Goal: Task Accomplishment & Management: Manage account settings

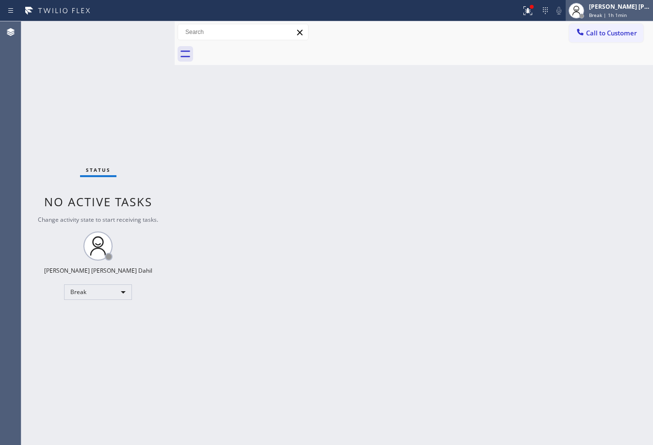
click at [602, 15] on span "Break | 1h 1min" at bounding box center [608, 15] width 38 height 7
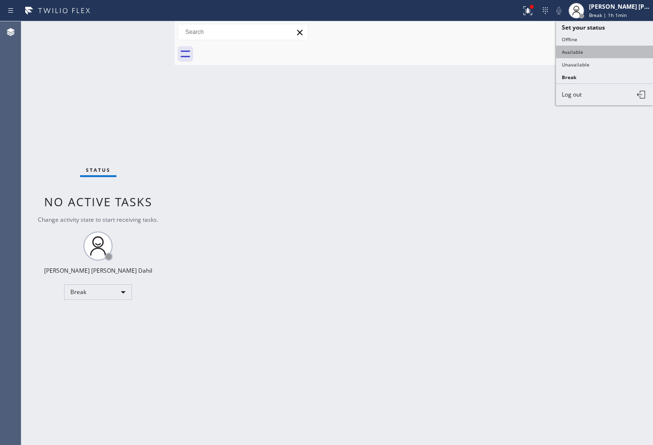
click at [585, 55] on button "Available" at bounding box center [604, 52] width 97 height 13
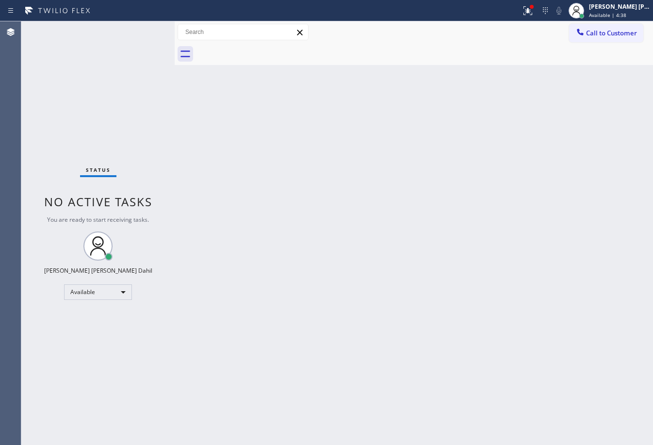
click at [141, 41] on div "Status No active tasks You are ready to start receiving tasks. [PERSON_NAME] [P…" at bounding box center [97, 233] width 153 height 424
click at [522, 347] on div "Back to Dashboard Change Sender ID Customers Technicians Select a contact Outbo…" at bounding box center [414, 233] width 479 height 424
click at [535, 8] on div at bounding box center [532, 7] width 6 height 6
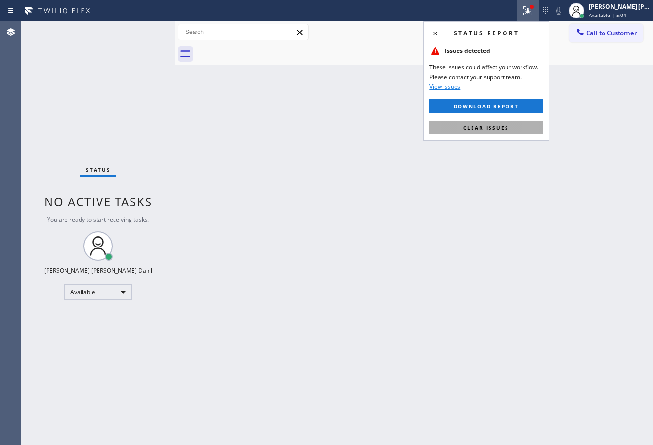
click at [499, 134] on button "Clear issues" at bounding box center [487, 128] width 114 height 14
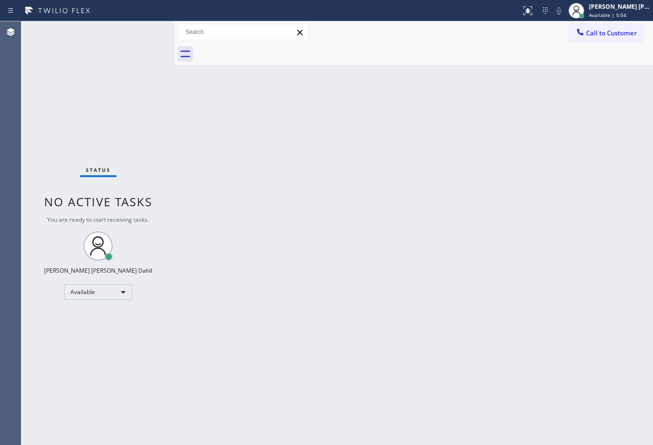
click at [488, 134] on div "Back to Dashboard Change Sender ID Customers Technicians Select a contact Outbo…" at bounding box center [414, 233] width 479 height 424
click at [328, 214] on div "Back to Dashboard Change Sender ID Customers Technicians Select a contact Outbo…" at bounding box center [414, 233] width 479 height 424
click at [493, 329] on div "Back to Dashboard Change Sender ID Customers Technicians Select a contact Outbo…" at bounding box center [414, 233] width 479 height 424
click at [524, 325] on div "Back to Dashboard Change Sender ID Customers Technicians Select a contact Outbo…" at bounding box center [414, 233] width 479 height 424
click at [240, 64] on div at bounding box center [424, 54] width 457 height 22
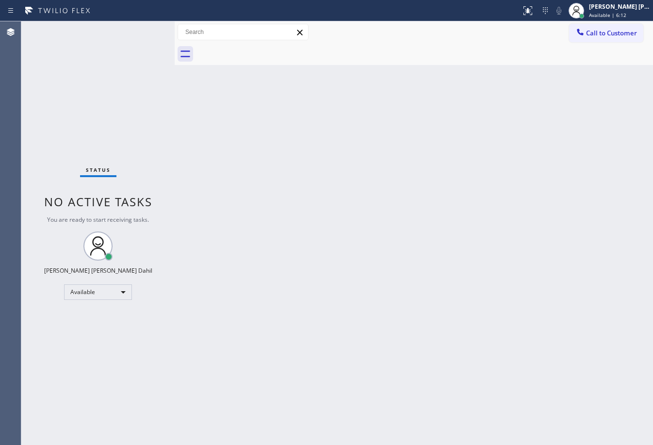
click at [129, 63] on div "Status No active tasks You are ready to start receiving tasks. [PERSON_NAME] [P…" at bounding box center [97, 233] width 153 height 424
click at [380, 212] on div "Back to Dashboard Change Sender ID Customers Technicians Select a contact Outbo…" at bounding box center [414, 233] width 479 height 424
click at [143, 29] on div "Status No active tasks You are ready to start receiving tasks. [PERSON_NAME] [P…" at bounding box center [97, 233] width 153 height 424
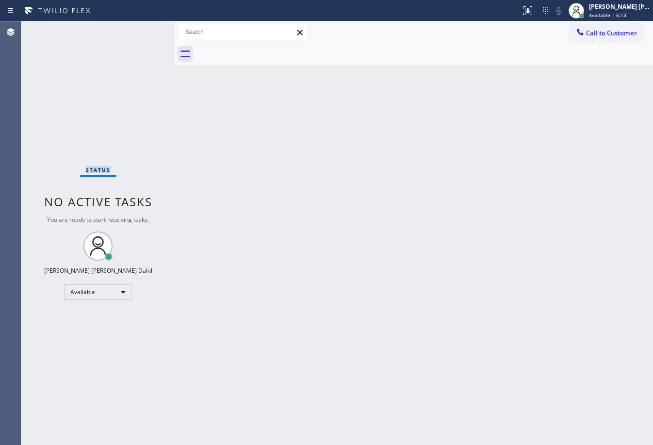
click at [143, 29] on div "Status No active tasks You are ready to start receiving tasks. [PERSON_NAME] [P…" at bounding box center [97, 233] width 153 height 424
click at [413, 224] on div "Back to Dashboard Change Sender ID Customers Technicians Select a contact Outbo…" at bounding box center [414, 233] width 479 height 424
click at [134, 36] on div "Status No active tasks You are ready to start receiving tasks. [PERSON_NAME] [P…" at bounding box center [97, 233] width 153 height 424
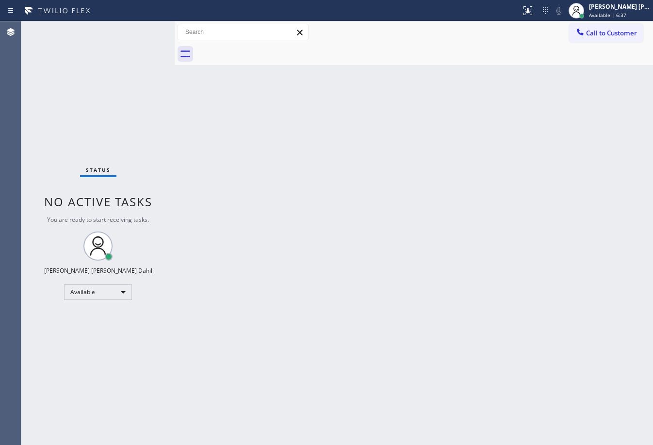
click at [485, 250] on div "Back to Dashboard Change Sender ID Customers Technicians Select a contact Outbo…" at bounding box center [414, 233] width 479 height 424
click at [491, 317] on div "Back to Dashboard Change Sender ID Customers Technicians Select a contact Outbo…" at bounding box center [414, 233] width 479 height 424
click at [386, 42] on div "Call to Customer Outbound call Location Search location Your caller id phone nu…" at bounding box center [414, 32] width 479 height 22
click at [114, 48] on div "Status No active tasks You are ready to start receiving tasks. [PERSON_NAME] [P…" at bounding box center [97, 233] width 153 height 424
click at [537, 289] on div "Back to Dashboard Change Sender ID Customers Technicians Select a contact Outbo…" at bounding box center [414, 233] width 479 height 424
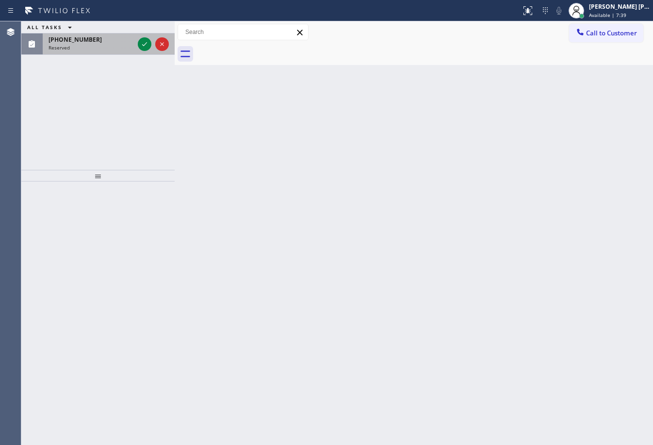
click at [88, 46] on div "Reserved" at bounding box center [91, 47] width 85 height 7
click at [90, 46] on div "Reserved" at bounding box center [91, 47] width 85 height 7
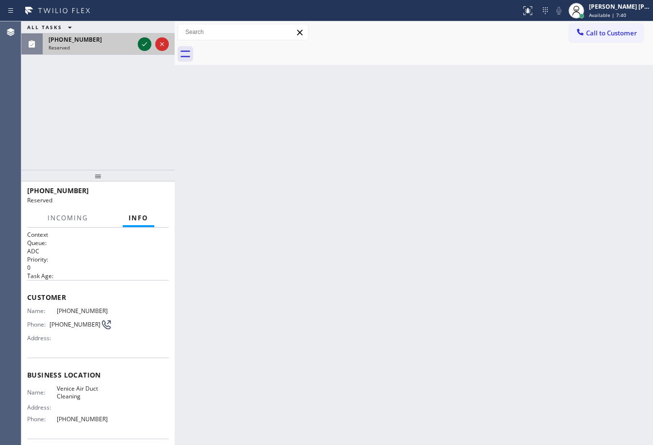
click at [142, 44] on icon at bounding box center [145, 44] width 12 height 12
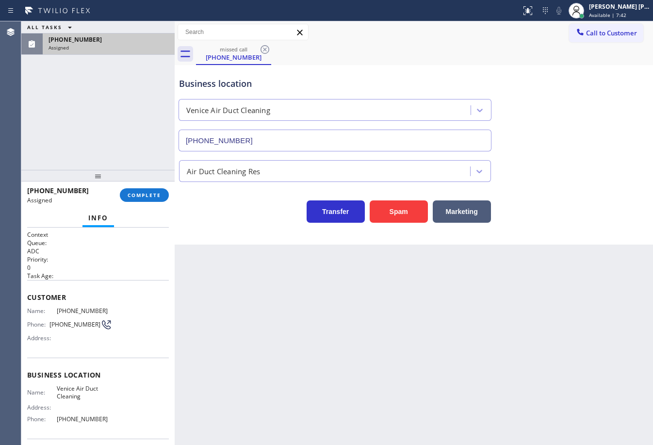
type input "(941) 662-2696"
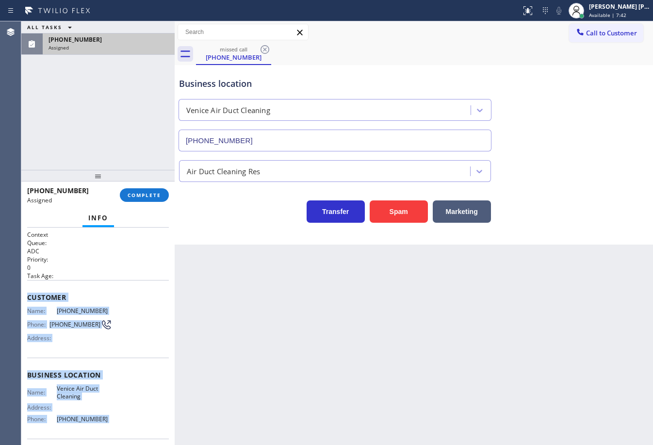
scroll to position [70, 0]
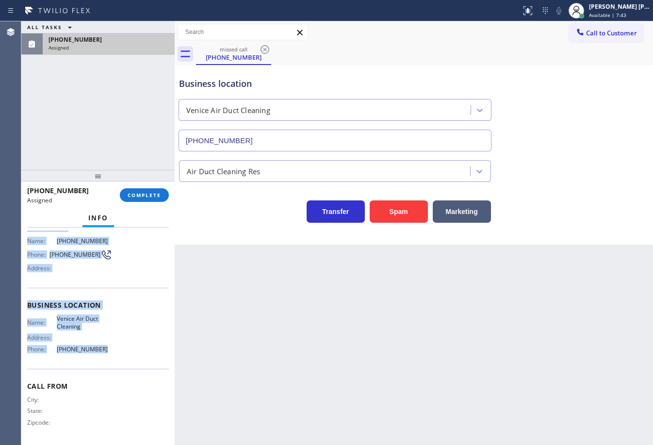
drag, startPoint x: 23, startPoint y: 298, endPoint x: 98, endPoint y: 357, distance: 95.3
click at [98, 357] on div "Context Queue: ADC Priority: 0 Task Age: Customer Name: (813) 547-2476 Phone: (…" at bounding box center [97, 336] width 153 height 217
copy div "Customer Name: (813) 547-2476 Phone: (813) 547-2476 Address: Business location …"
click at [137, 190] on button "COMPLETE" at bounding box center [144, 195] width 49 height 14
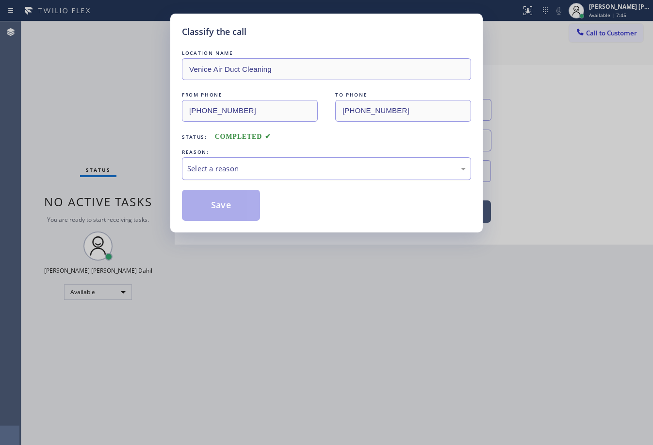
click at [213, 174] on div "Select a reason" at bounding box center [326, 168] width 279 height 11
click at [231, 212] on button "Save" at bounding box center [221, 205] width 78 height 31
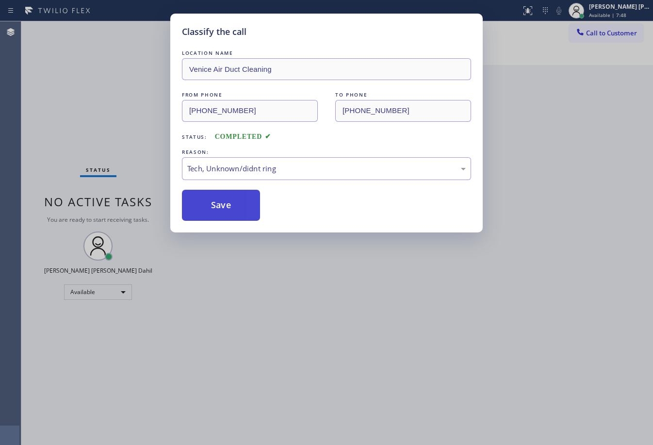
click at [231, 212] on button "Save" at bounding box center [221, 205] width 78 height 31
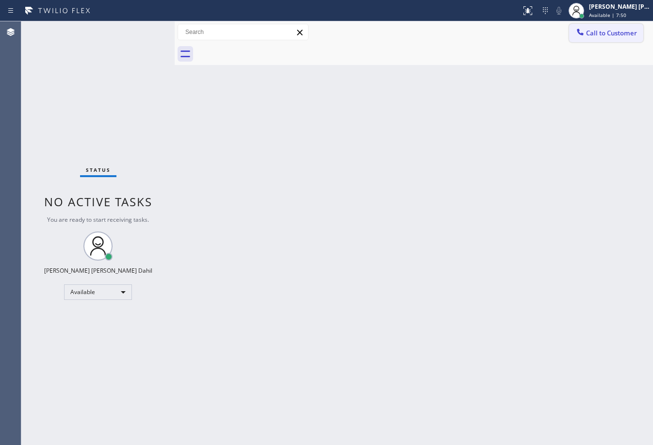
click at [593, 35] on span "Call to Customer" at bounding box center [611, 33] width 51 height 9
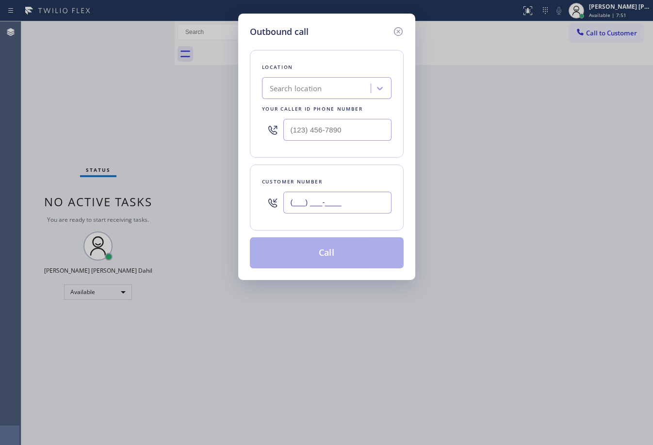
click at [330, 207] on input "(___) ___-____" at bounding box center [338, 203] width 108 height 22
paste input "813) 547-2476"
type input "(813) 547-2476"
click at [335, 136] on input "(___) ___-____" at bounding box center [338, 130] width 108 height 22
paste input "941) 662-2696"
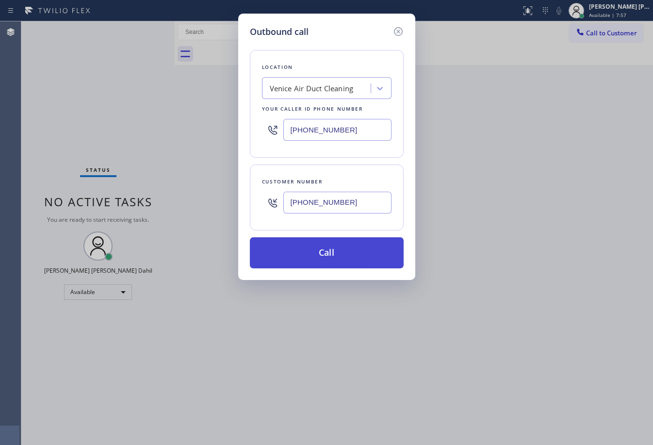
type input "(941) 662-2696"
click at [363, 259] on button "Call" at bounding box center [327, 252] width 154 height 31
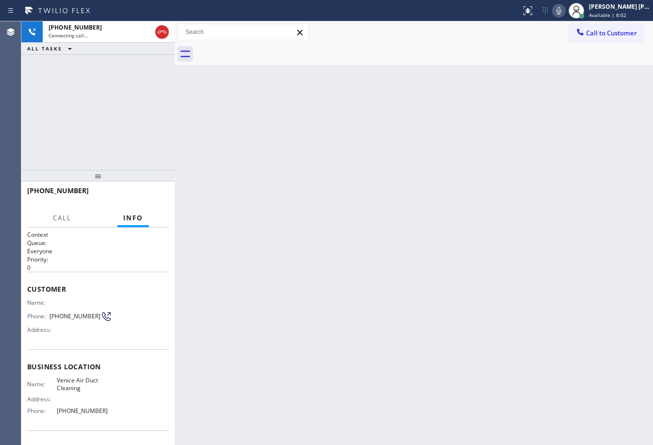
click at [565, 11] on icon at bounding box center [559, 11] width 12 height 12
click at [569, 121] on div "Back to Dashboard Change Sender ID Customers Technicians Select a contact Outbo…" at bounding box center [414, 233] width 479 height 424
click at [517, 191] on div "Back to Dashboard Change Sender ID Customers Technicians Select a contact Outbo…" at bounding box center [414, 233] width 479 height 424
click at [456, 234] on div "Back to Dashboard Change Sender ID Customers Technicians Select a contact Outbo…" at bounding box center [414, 233] width 479 height 424
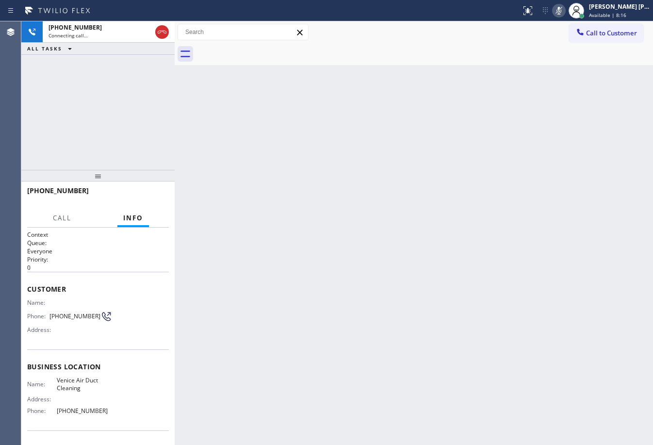
click at [456, 234] on div "Back to Dashboard Change Sender ID Customers Technicians Select a contact Outbo…" at bounding box center [414, 233] width 479 height 424
drag, startPoint x: 548, startPoint y: 125, endPoint x: 530, endPoint y: 140, distance: 23.8
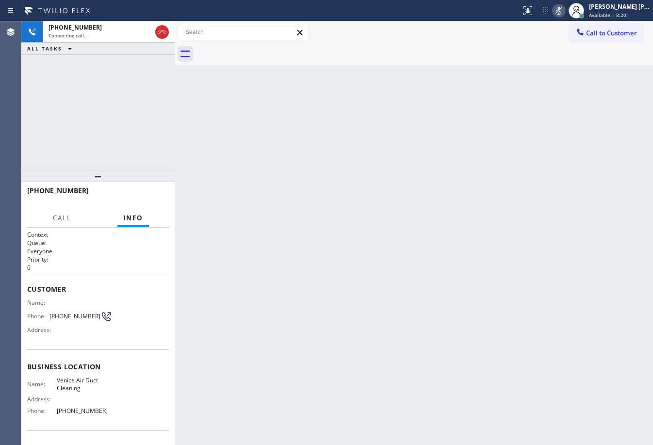
click at [548, 125] on div "Back to Dashboard Change Sender ID Customers Technicians Select a contact Outbo…" at bounding box center [414, 233] width 479 height 424
click at [562, 105] on div "Back to Dashboard Change Sender ID Customers Technicians Select a contact Outbo…" at bounding box center [414, 233] width 479 height 424
click at [561, 105] on div "Back to Dashboard Change Sender ID Customers Technicians Select a contact Outbo…" at bounding box center [414, 233] width 479 height 424
click at [560, 105] on div "Back to Dashboard Change Sender ID Customers Technicians Select a contact Outbo…" at bounding box center [414, 233] width 479 height 424
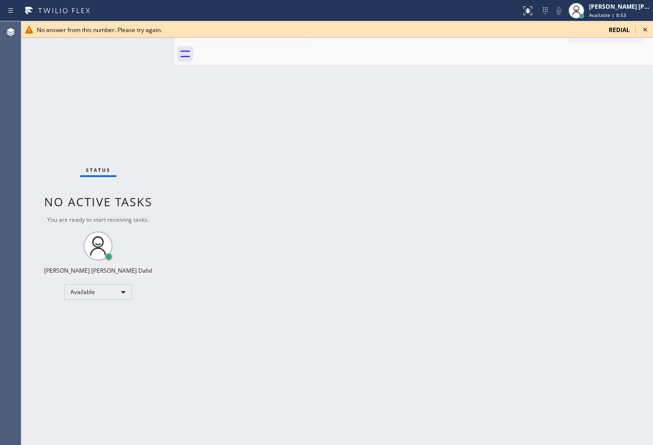
click at [644, 31] on icon at bounding box center [646, 30] width 12 height 12
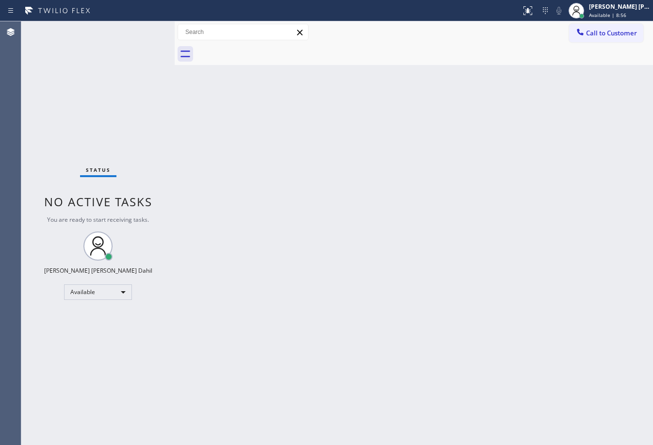
click at [399, 285] on div "Back to Dashboard Change Sender ID Customers Technicians Select a contact Outbo…" at bounding box center [414, 233] width 479 height 424
click at [496, 243] on div "Back to Dashboard Change Sender ID Customers Technicians Select a contact Outbo…" at bounding box center [414, 233] width 479 height 424
click at [254, 240] on div "Back to Dashboard Change Sender ID Customers Technicians Select a contact Outbo…" at bounding box center [414, 233] width 479 height 424
drag, startPoint x: 383, startPoint y: 310, endPoint x: 405, endPoint y: 376, distance: 69.1
click at [384, 312] on div "Back to Dashboard Change Sender ID Customers Technicians Select a contact Outbo…" at bounding box center [414, 233] width 479 height 424
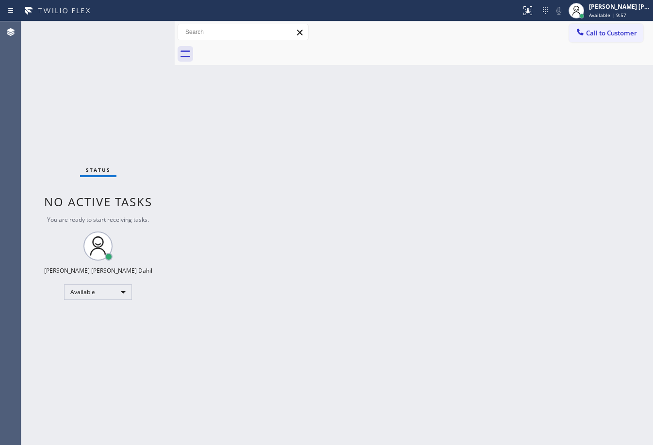
click at [305, 67] on div "Back to Dashboard Change Sender ID Customers Technicians Select a contact Outbo…" at bounding box center [414, 233] width 479 height 424
click at [143, 29] on div "Status No active tasks You are ready to start receiving tasks. [PERSON_NAME] [P…" at bounding box center [97, 233] width 153 height 424
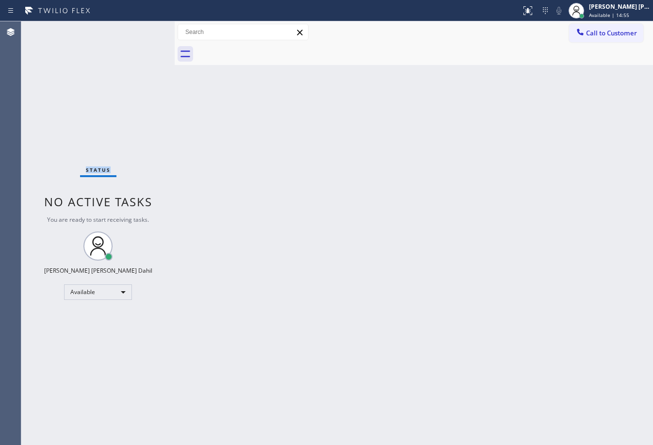
click at [143, 29] on div "Status No active tasks You are ready to start receiving tasks. [PERSON_NAME] [P…" at bounding box center [97, 233] width 153 height 424
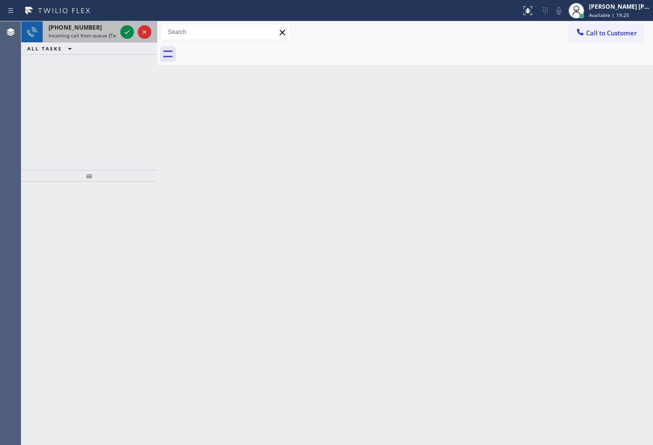
click at [93, 40] on div "[PHONE_NUMBER] Incoming call from queue [Test] All" at bounding box center [81, 31] width 76 height 21
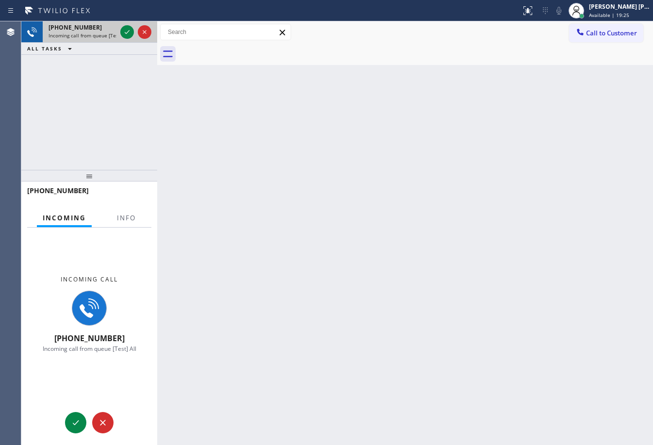
click at [94, 40] on div "[PHONE_NUMBER] Incoming call from queue [Test] All" at bounding box center [81, 31] width 76 height 21
click at [94, 39] on div "[PHONE_NUMBER] Incoming call from queue [Test] All" at bounding box center [81, 31] width 76 height 21
click at [131, 215] on span "Info" at bounding box center [126, 218] width 19 height 9
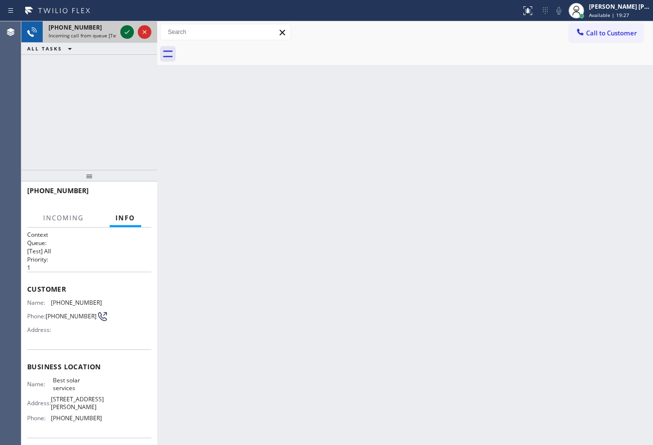
click at [124, 31] on icon at bounding box center [127, 32] width 12 height 12
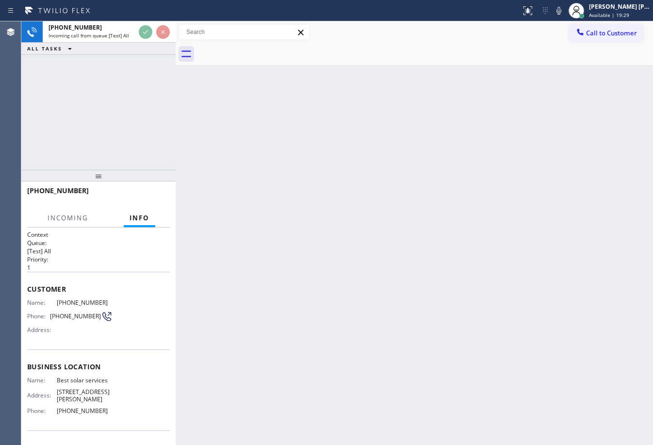
drag, startPoint x: 172, startPoint y: 38, endPoint x: 177, endPoint y: 38, distance: 5.3
click at [176, 38] on div at bounding box center [176, 233] width 0 height 424
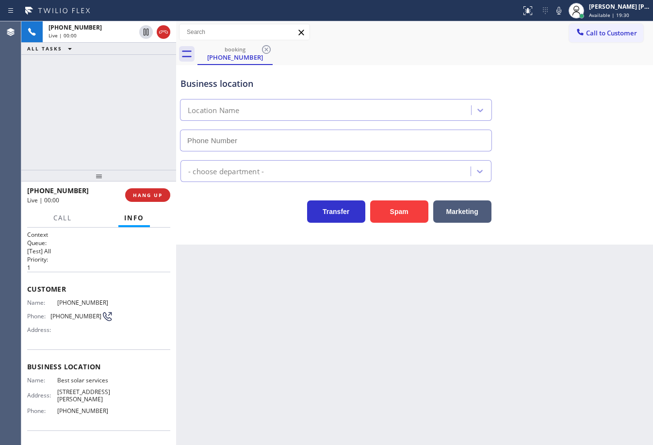
type input "[PHONE_NUMBER]"
click at [175, 36] on div at bounding box center [175, 233] width 0 height 424
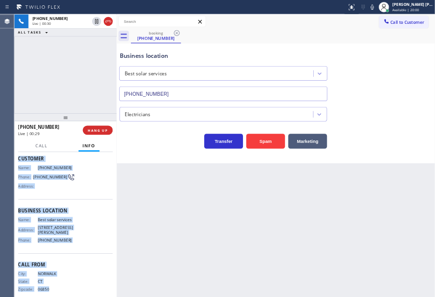
scroll to position [54, 0]
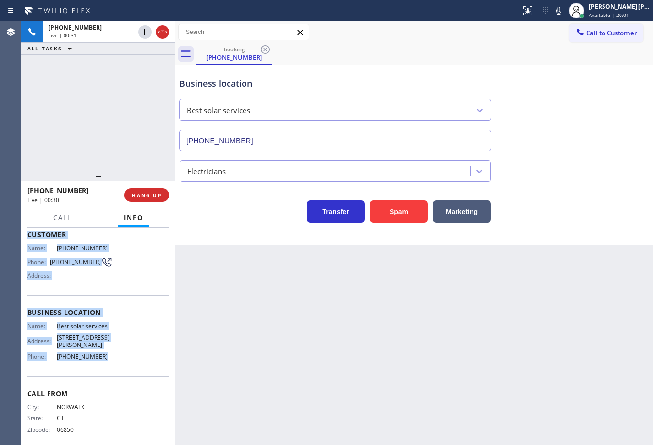
drag, startPoint x: 24, startPoint y: 287, endPoint x: 104, endPoint y: 357, distance: 106.0
click at [105, 359] on div "Context Queue: [Test] All Priority: 1 Customer Name: [PHONE_NUMBER] Phone: [PHO…" at bounding box center [98, 336] width 154 height 217
copy div "Customer Name: [PHONE_NUMBER] Phone: [PHONE_NUMBER] Address: Business location …"
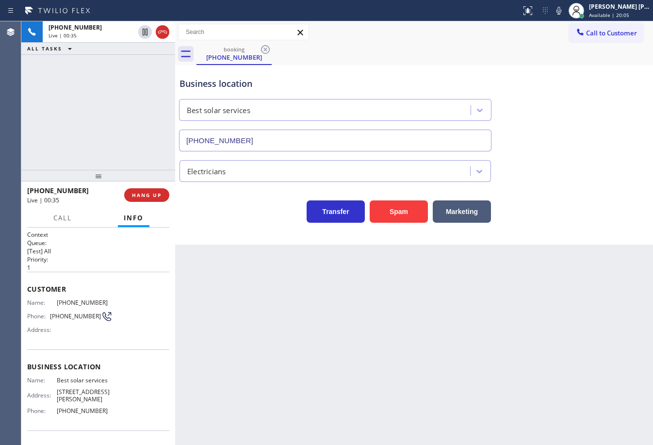
click at [306, 327] on div "Back to Dashboard Change Sender ID Customers Technicians Select a contact Outbo…" at bounding box center [414, 233] width 478 height 424
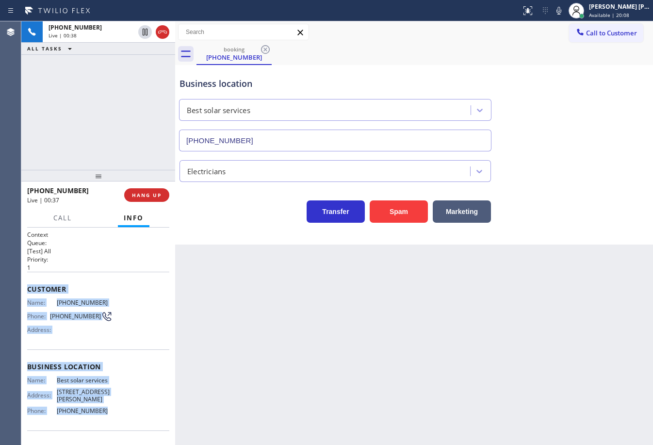
drag, startPoint x: 25, startPoint y: 288, endPoint x: 100, endPoint y: 399, distance: 133.7
click at [100, 399] on div "Context Queue: [Test] All Priority: 1 Customer Name: [PHONE_NUMBER] Phone: [PHO…" at bounding box center [98, 336] width 154 height 217
copy div "Customer Name: [PHONE_NUMBER] Phone: [PHONE_NUMBER] Address: Business location …"
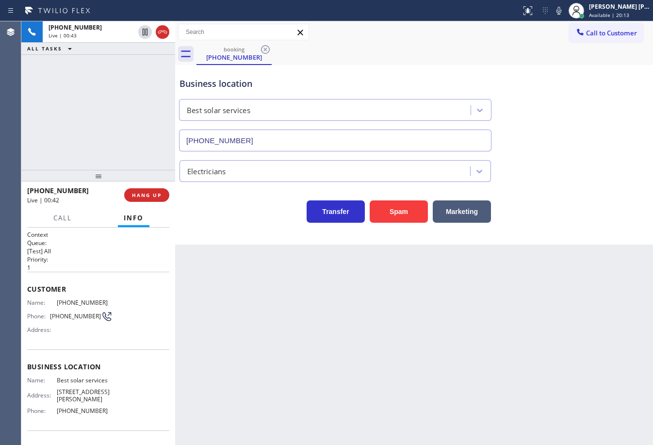
click at [297, 346] on div "Back to Dashboard Change Sender ID Customers Technicians Select a contact Outbo…" at bounding box center [414, 233] width 478 height 424
click at [88, 142] on div "[PHONE_NUMBER] Live | 01:11 ALL TASKS ALL TASKS ACTIVE TASKS TASKS IN WRAP UP" at bounding box center [98, 95] width 154 height 149
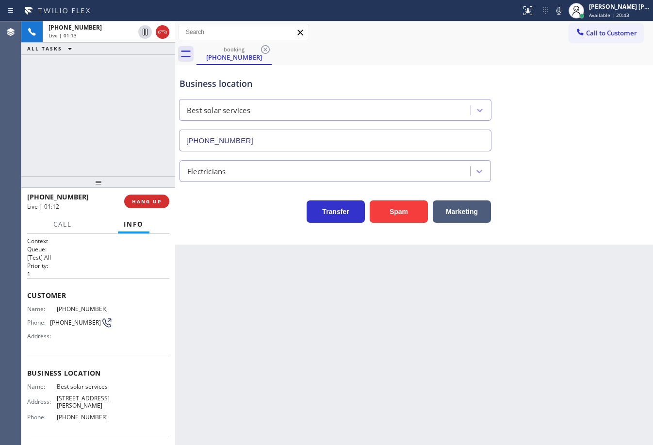
drag, startPoint x: 99, startPoint y: 177, endPoint x: 102, endPoint y: 184, distance: 7.2
click at [102, 184] on div at bounding box center [98, 182] width 154 height 12
click at [101, 150] on div "[PHONE_NUMBER] Live | 01:13 ALL TASKS ALL TASKS ACTIVE TASKS TASKS IN WRAP UP" at bounding box center [98, 98] width 154 height 155
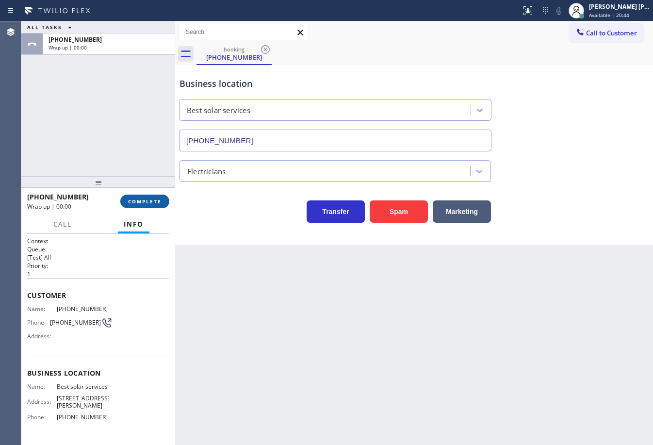
click at [151, 199] on span "COMPLETE" at bounding box center [144, 201] width 33 height 7
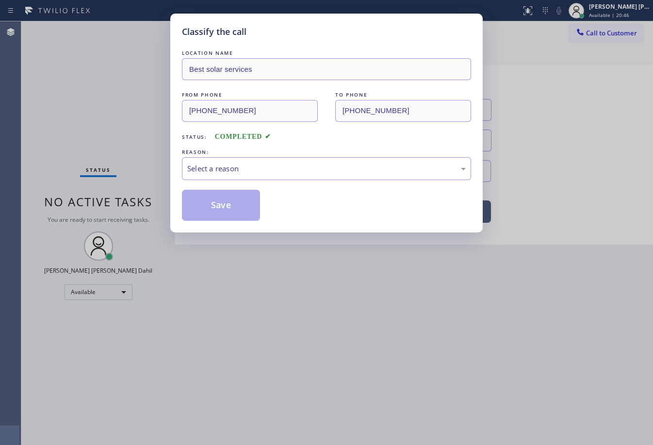
click at [219, 167] on div "Select a reason" at bounding box center [326, 168] width 279 height 11
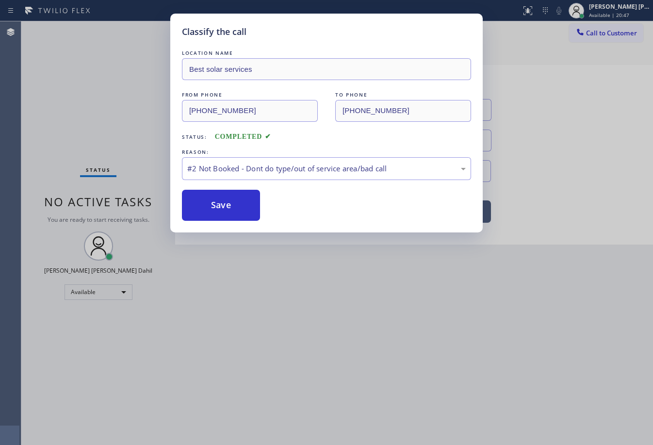
click at [218, 202] on button "Save" at bounding box center [221, 205] width 78 height 31
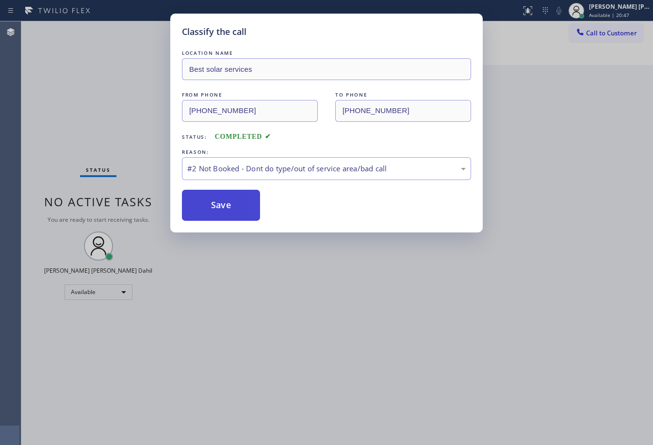
click at [217, 202] on button "Save" at bounding box center [221, 205] width 78 height 31
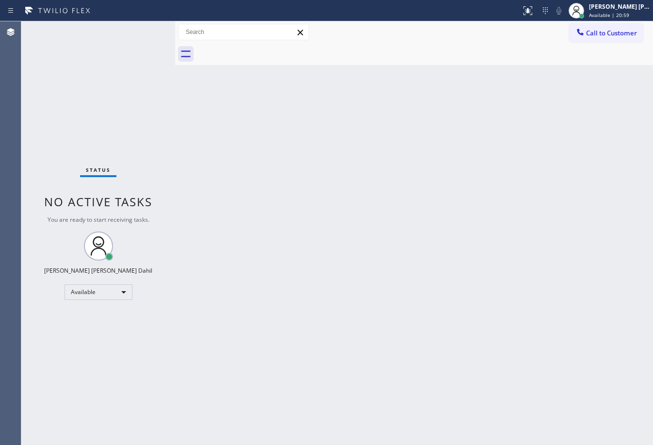
click at [141, 50] on div "Status No active tasks You are ready to start receiving tasks. [PERSON_NAME] [P…" at bounding box center [98, 233] width 154 height 424
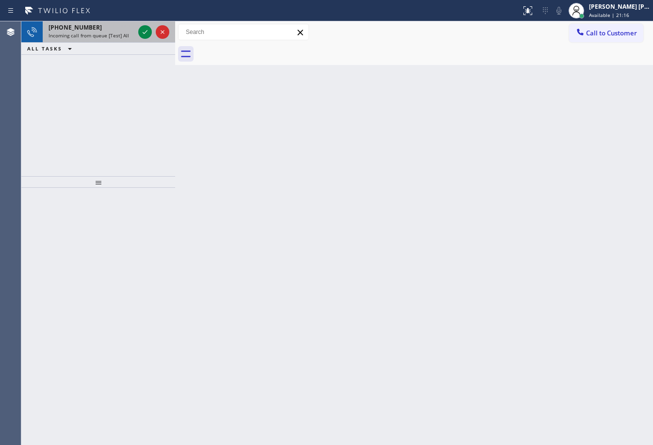
click at [125, 37] on span "Incoming call from queue [Test] All" at bounding box center [89, 35] width 81 height 7
click at [126, 37] on span "Incoming call from queue [Test] All" at bounding box center [89, 35] width 81 height 7
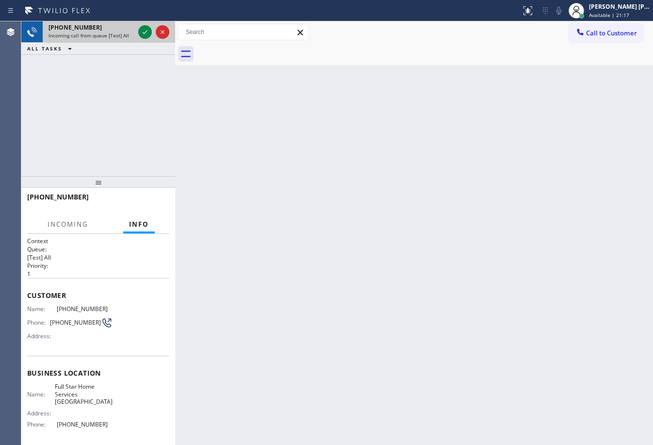
click at [126, 37] on span "Incoming call from queue [Test] All" at bounding box center [89, 35] width 81 height 7
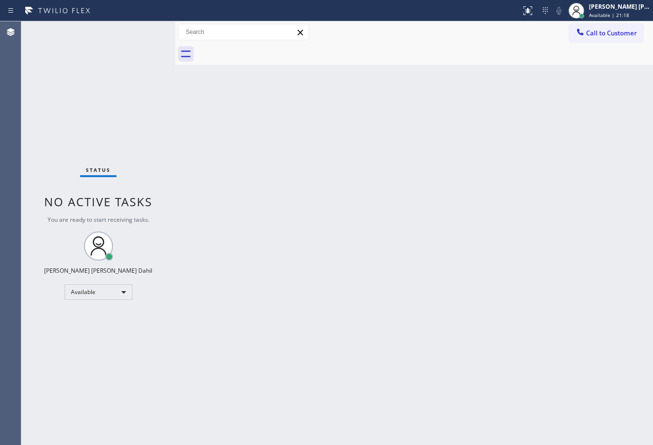
click at [275, 136] on div "Back to Dashboard Change Sender ID Customers Technicians Select a contact Outbo…" at bounding box center [414, 233] width 478 height 424
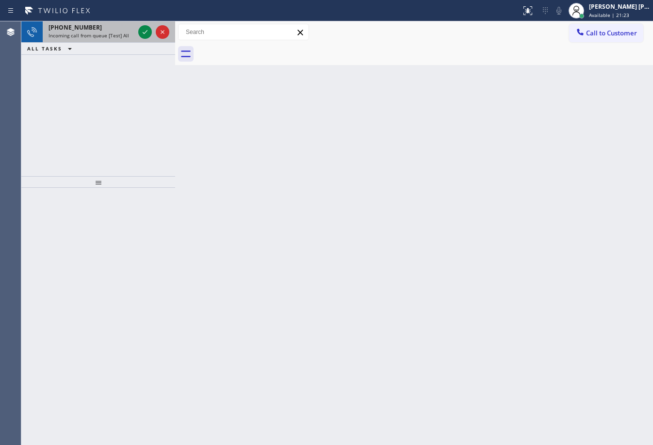
click at [118, 31] on div "[PHONE_NUMBER]" at bounding box center [92, 27] width 86 height 8
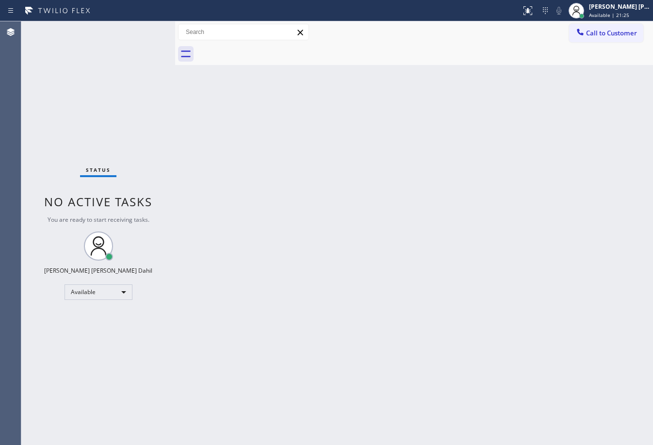
click at [493, 214] on div "Back to Dashboard Change Sender ID Customers Technicians Select a contact Outbo…" at bounding box center [414, 233] width 478 height 424
click at [143, 29] on div "Status No active tasks You are ready to start receiving tasks. [PERSON_NAME] [P…" at bounding box center [98, 233] width 154 height 424
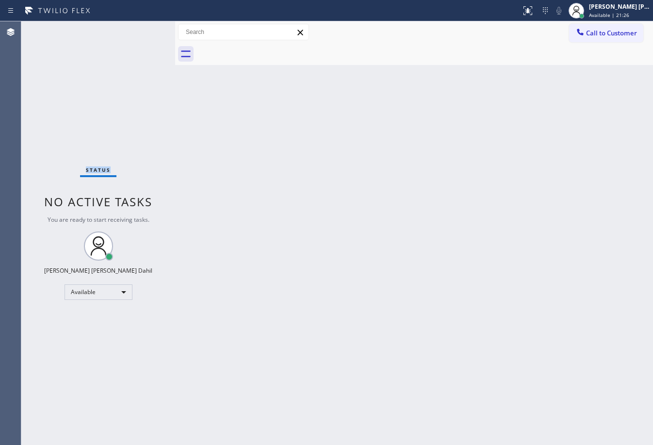
click at [143, 29] on div "Status No active tasks You are ready to start receiving tasks. [PERSON_NAME] [P…" at bounding box center [98, 233] width 154 height 424
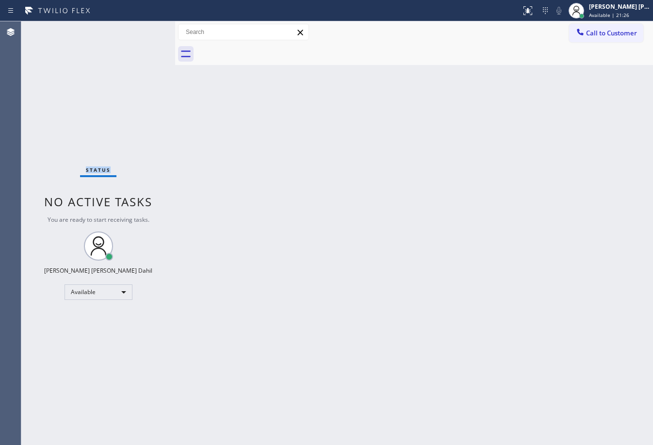
click at [143, 29] on div "Status No active tasks You are ready to start receiving tasks. [PERSON_NAME] [P…" at bounding box center [98, 233] width 154 height 424
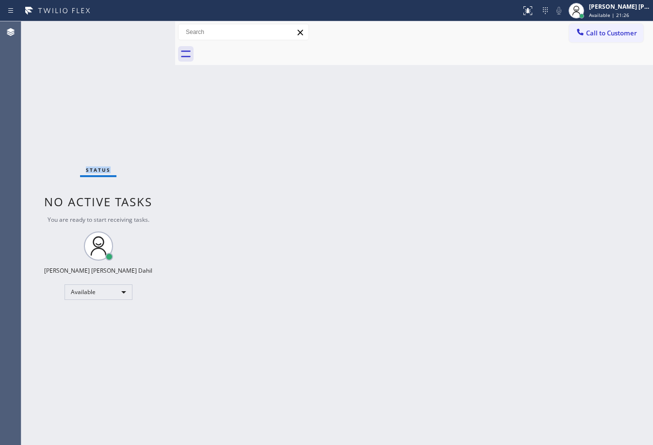
click at [143, 29] on div "Status No active tasks You are ready to start receiving tasks. [PERSON_NAME] [P…" at bounding box center [98, 233] width 154 height 424
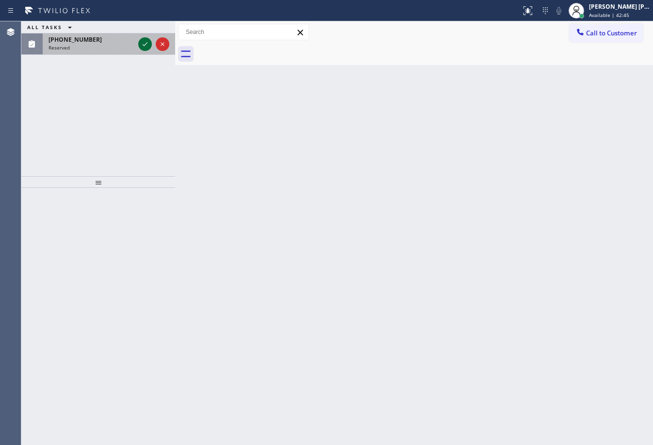
click at [146, 43] on icon at bounding box center [145, 44] width 12 height 12
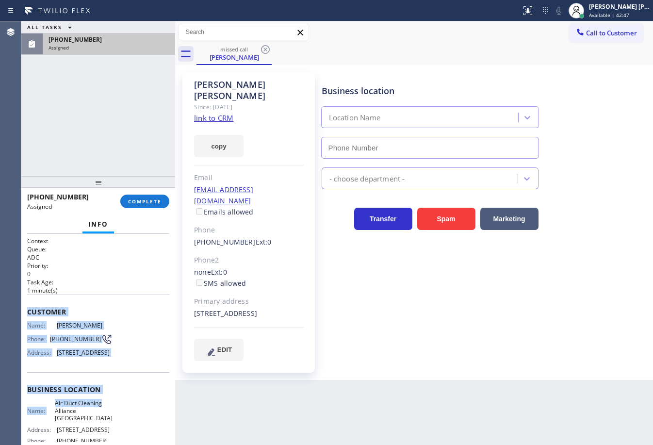
type input "[PHONE_NUMBER]"
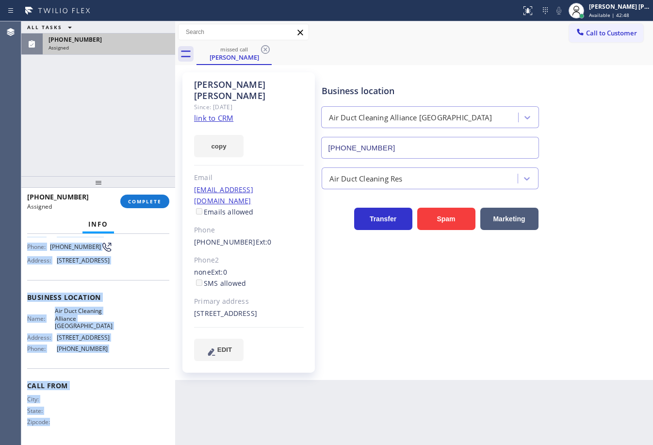
scroll to position [122, 0]
drag, startPoint x: 25, startPoint y: 309, endPoint x: 129, endPoint y: 239, distance: 125.0
click at [107, 356] on div "Context Queue: ADC Priority: 0 Task Age: [DEMOGRAPHIC_DATA] minute(s) Customer …" at bounding box center [98, 339] width 154 height 211
copy div "Customer Name: [PERSON_NAME] Phone: [PHONE_NUMBER] Address: [STREET_ADDRESS] Bu…"
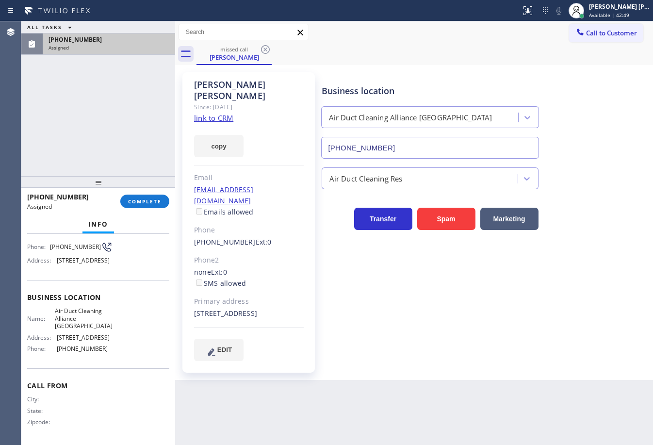
click at [138, 210] on div "[PHONE_NUMBER] Assigned COMPLETE" at bounding box center [98, 201] width 142 height 25
click at [138, 207] on button "COMPLETE" at bounding box center [144, 202] width 49 height 14
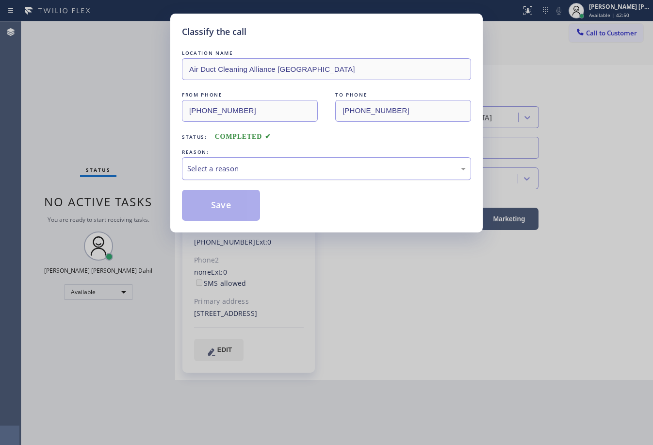
click at [218, 170] on div "Select a reason" at bounding box center [326, 168] width 279 height 11
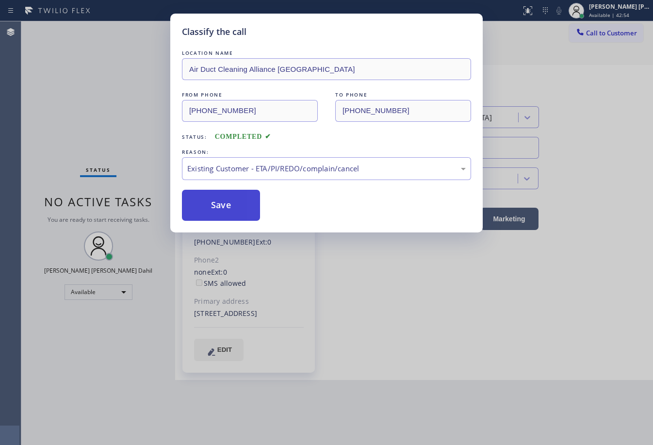
click at [223, 210] on button "Save" at bounding box center [221, 205] width 78 height 31
drag, startPoint x: 223, startPoint y: 210, endPoint x: 229, endPoint y: 210, distance: 5.3
click at [226, 210] on button "Save" at bounding box center [221, 205] width 78 height 31
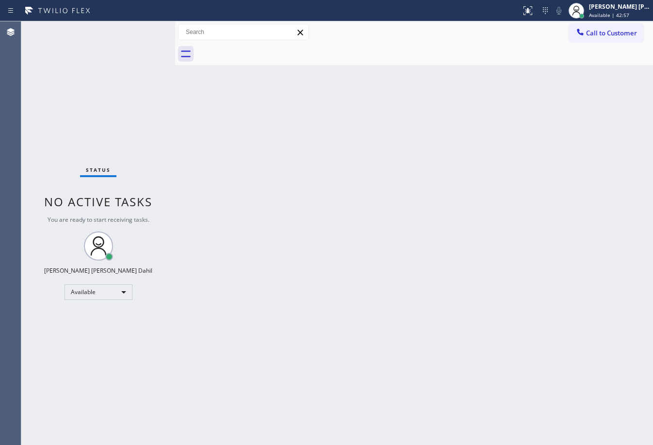
drag, startPoint x: 608, startPoint y: 37, endPoint x: 589, endPoint y: 49, distance: 21.8
click at [608, 37] on button "Call to Customer" at bounding box center [606, 33] width 74 height 18
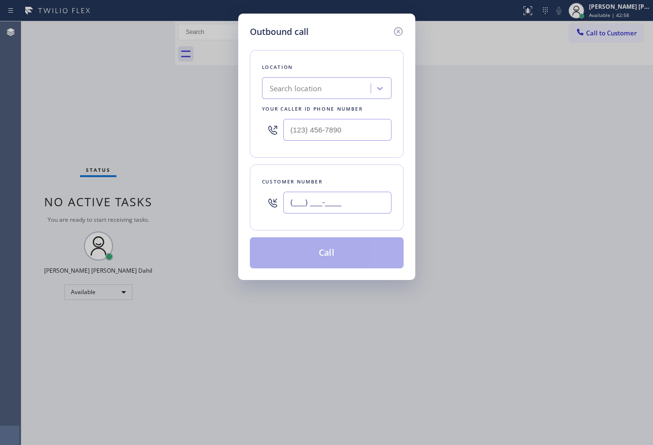
click at [342, 204] on input "(___) ___-____" at bounding box center [338, 203] width 108 height 22
paste input "626) 755-3662"
type input "[PHONE_NUMBER]"
click at [350, 133] on input "(___) ___-____" at bounding box center [338, 130] width 108 height 22
paste input "323) 676-1651"
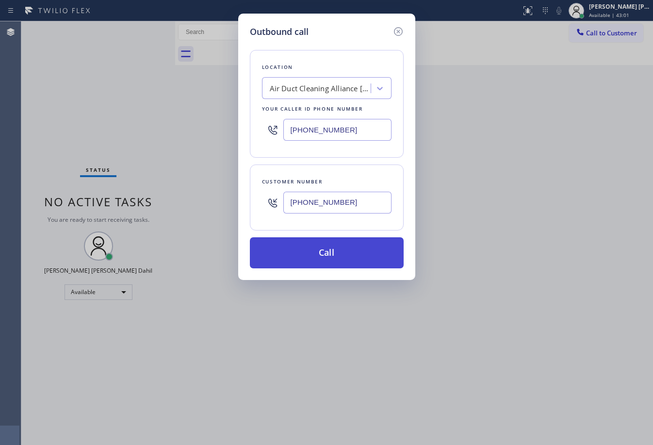
type input "[PHONE_NUMBER]"
click at [342, 263] on button "Call" at bounding box center [327, 252] width 154 height 31
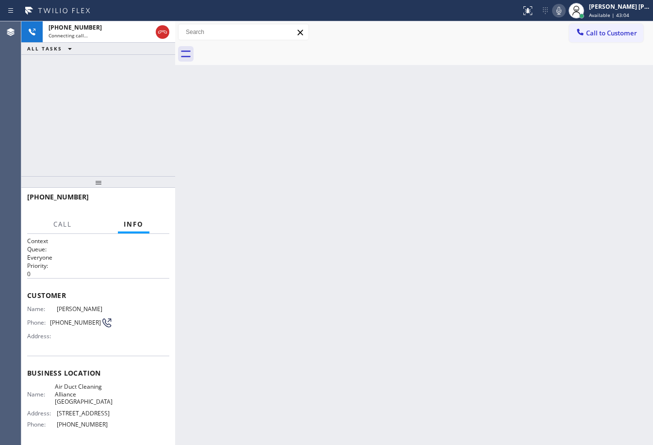
click at [562, 11] on icon at bounding box center [559, 11] width 5 height 8
drag, startPoint x: 569, startPoint y: 11, endPoint x: 569, endPoint y: 118, distance: 107.3
click at [565, 13] on icon at bounding box center [559, 11] width 12 height 12
click at [580, 197] on div "Back to Dashboard Change Sender ID Customers Technicians Select a contact Outbo…" at bounding box center [414, 233] width 478 height 424
click at [565, 13] on icon at bounding box center [559, 11] width 12 height 12
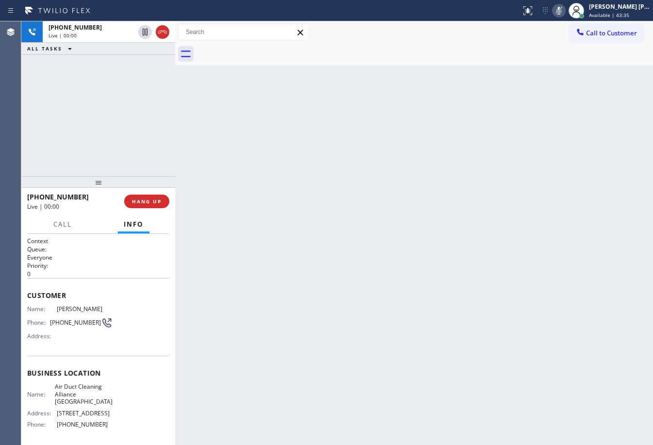
click at [565, 11] on icon at bounding box center [559, 11] width 12 height 12
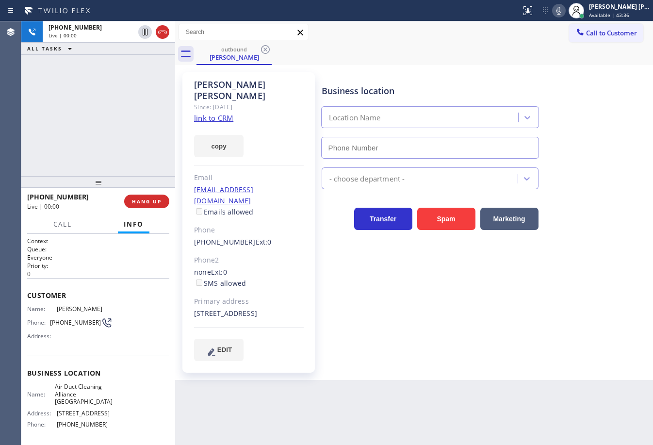
type input "[PHONE_NUMBER]"
click at [217, 113] on link "link to CRM" at bounding box center [213, 118] width 39 height 10
drag, startPoint x: 163, startPoint y: 34, endPoint x: 188, endPoint y: 4, distance: 39.6
click at [163, 33] on icon at bounding box center [163, 32] width 12 height 12
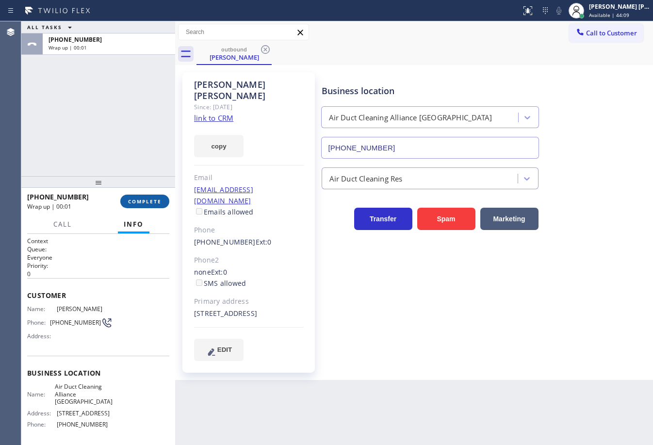
click at [152, 207] on button "COMPLETE" at bounding box center [144, 202] width 49 height 14
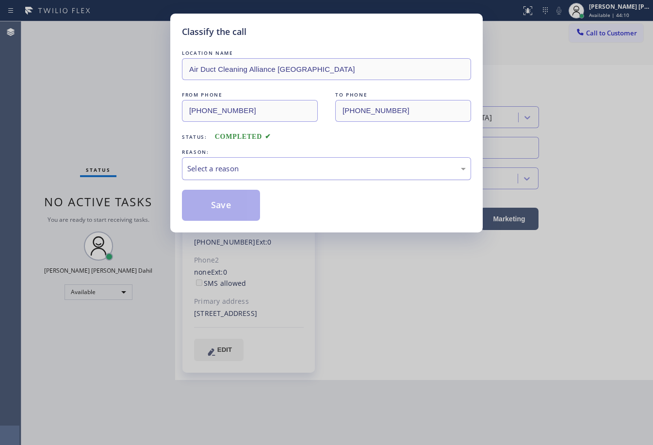
click at [263, 168] on div "Select a reason" at bounding box center [326, 168] width 279 height 11
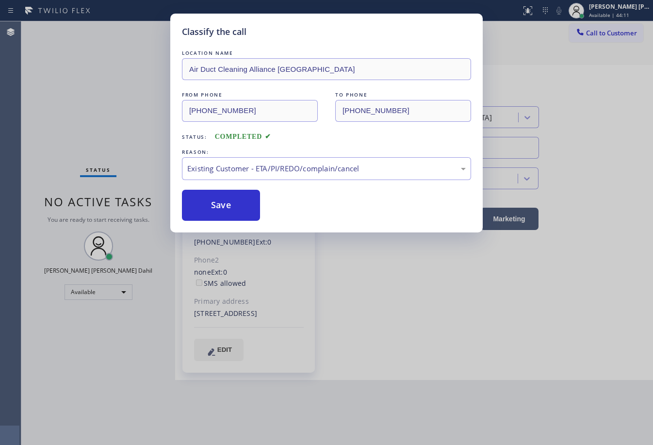
drag, startPoint x: 233, startPoint y: 206, endPoint x: 343, endPoint y: 189, distance: 111.5
click at [229, 206] on button "Save" at bounding box center [221, 205] width 78 height 31
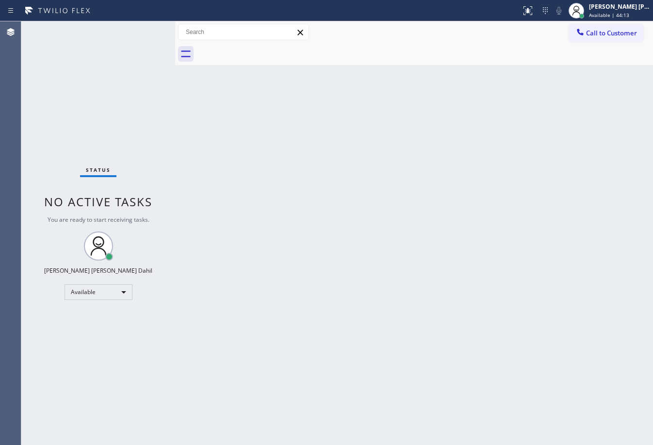
drag, startPoint x: 509, startPoint y: 190, endPoint x: 507, endPoint y: 169, distance: 21.0
click at [509, 190] on div "Back to Dashboard Change Sender ID Customers Technicians Select a contact Outbo…" at bounding box center [414, 233] width 478 height 424
click at [146, 29] on div "Status No active tasks You are ready to start receiving tasks. [PERSON_NAME] [P…" at bounding box center [98, 233] width 154 height 424
click at [138, 52] on div "Status No active tasks You are ready to start receiving tasks. [PERSON_NAME] [P…" at bounding box center [98, 233] width 154 height 424
click at [136, 40] on div "Status No active tasks You are ready to start receiving tasks. [PERSON_NAME] [P…" at bounding box center [98, 233] width 154 height 424
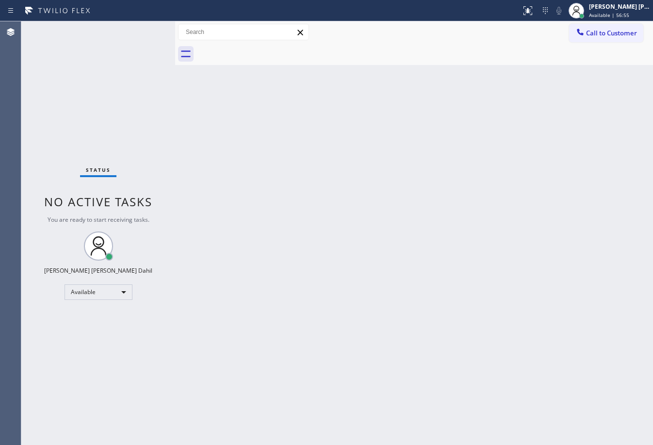
click at [143, 29] on div "Status No active tasks You are ready to start receiving tasks. [PERSON_NAME] [P…" at bounding box center [98, 233] width 154 height 424
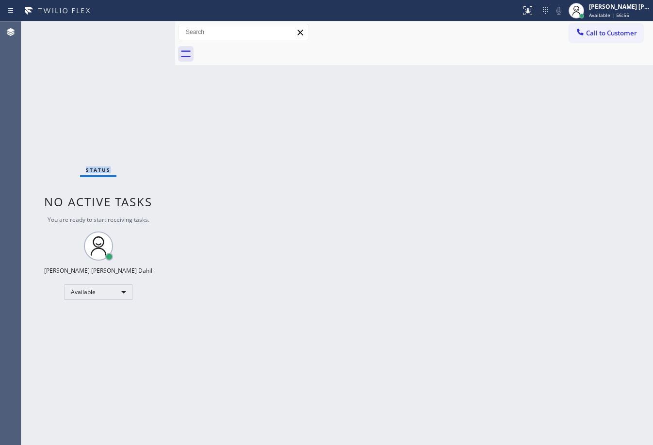
click at [143, 29] on div "Status No active tasks You are ready to start receiving tasks. [PERSON_NAME] [P…" at bounding box center [98, 233] width 154 height 424
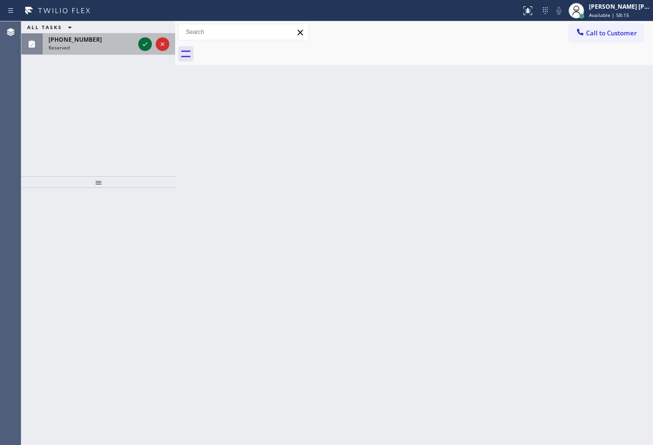
click at [143, 43] on icon at bounding box center [145, 44] width 12 height 12
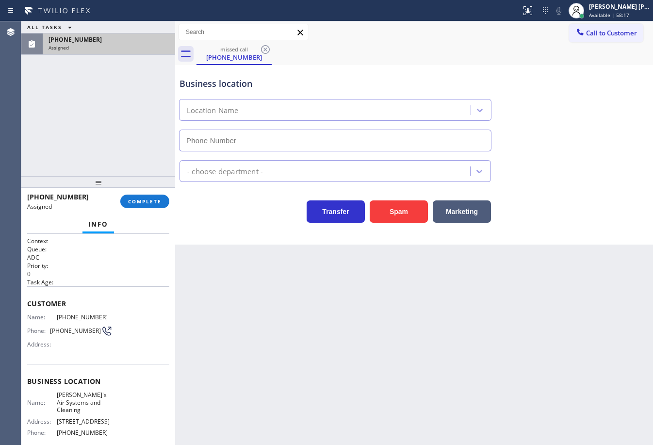
type input "[PHONE_NUMBER]"
click at [135, 199] on span "COMPLETE" at bounding box center [144, 201] width 33 height 7
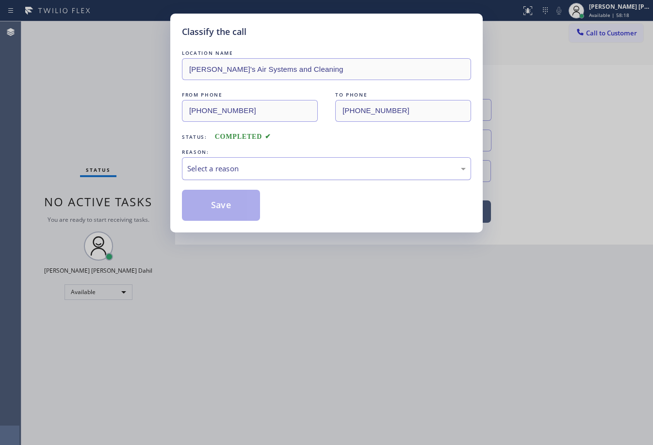
click at [208, 175] on div "Select a reason" at bounding box center [326, 168] width 289 height 23
click at [222, 211] on button "Save" at bounding box center [221, 205] width 78 height 31
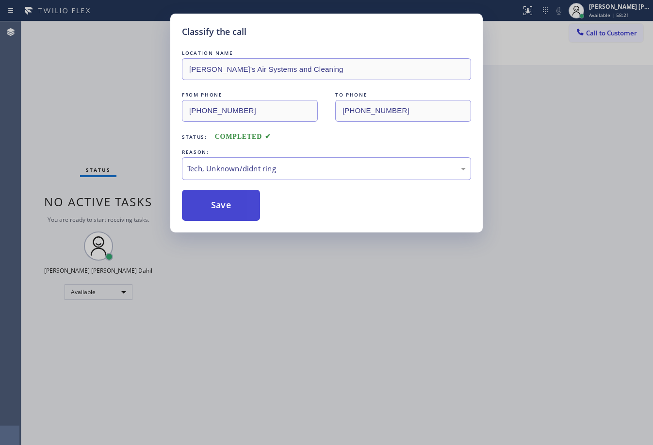
click at [222, 211] on button "Save" at bounding box center [221, 205] width 78 height 31
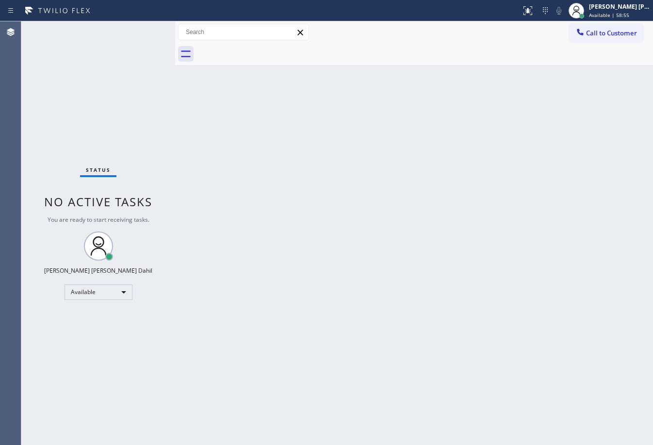
click at [413, 180] on div "Back to Dashboard Change Sender ID Customers Technicians Select a contact Outbo…" at bounding box center [414, 233] width 478 height 424
click at [432, 325] on div "Back to Dashboard Change Sender ID Customers Technicians Select a contact Outbo…" at bounding box center [414, 233] width 478 height 424
click at [337, 213] on div "Back to Dashboard Change Sender ID Customers Technicians Select a contact Outbo…" at bounding box center [414, 233] width 478 height 424
click at [468, 300] on div "Back to Dashboard Change Sender ID Customers Technicians Select a contact Outbo…" at bounding box center [414, 233] width 478 height 424
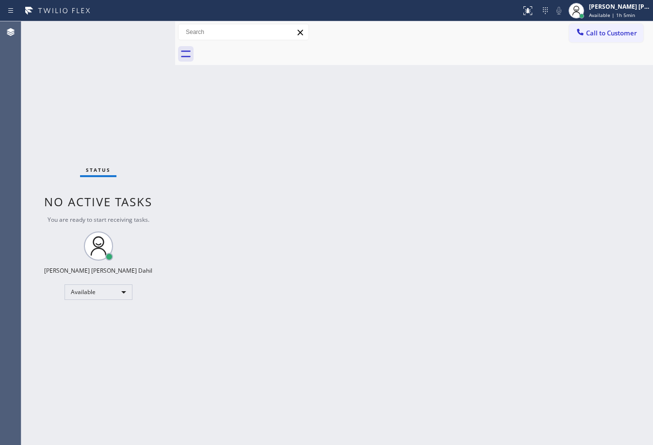
drag, startPoint x: 415, startPoint y: 256, endPoint x: 424, endPoint y: 255, distance: 9.3
click at [418, 255] on div "Back to Dashboard Change Sender ID Customers Technicians Select a contact Outbo…" at bounding box center [414, 233] width 478 height 424
drag, startPoint x: 460, startPoint y: 94, endPoint x: 468, endPoint y: 94, distance: 8.3
click at [464, 94] on div "Back to Dashboard Change Sender ID Customers Technicians Select a contact Outbo…" at bounding box center [414, 233] width 478 height 424
click at [587, 7] on div at bounding box center [576, 10] width 21 height 21
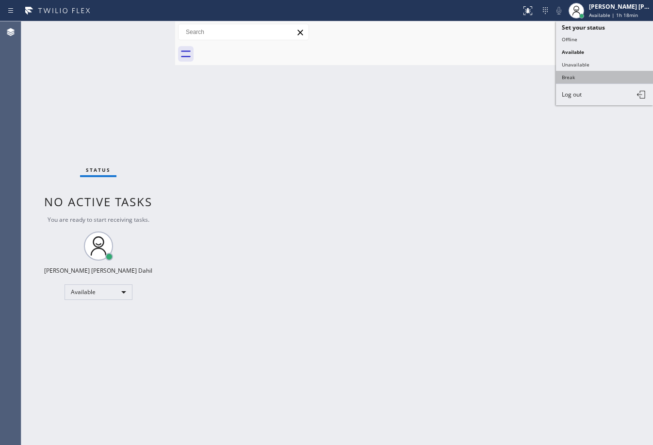
click at [591, 78] on button "Break" at bounding box center [604, 77] width 97 height 13
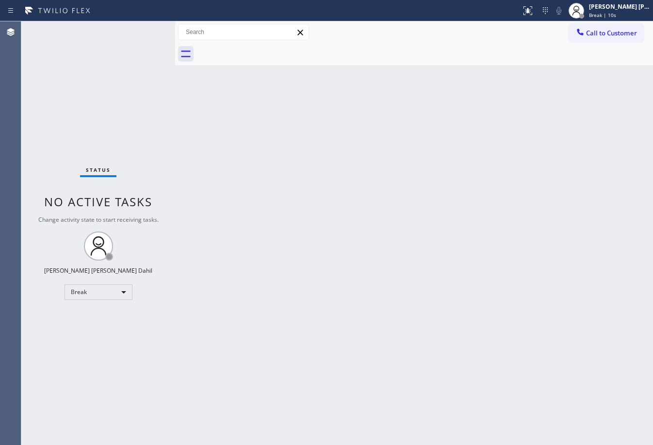
click at [555, 60] on div at bounding box center [425, 54] width 457 height 22
click at [612, 10] on div "[PERSON_NAME] [PERSON_NAME] Dahil" at bounding box center [619, 6] width 61 height 8
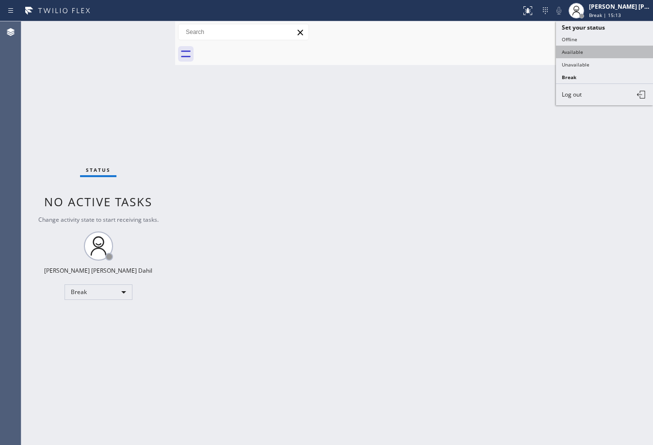
click at [597, 52] on button "Available" at bounding box center [604, 52] width 97 height 13
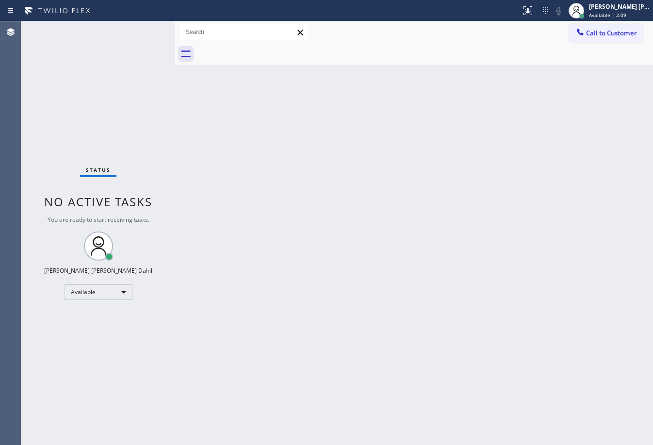
click at [131, 49] on div "Status No active tasks You are ready to start receiving tasks. [PERSON_NAME] [P…" at bounding box center [98, 233] width 154 height 424
click at [137, 41] on div "Status No active tasks You are ready to start receiving tasks. [PERSON_NAME] [P…" at bounding box center [98, 233] width 154 height 424
click at [138, 39] on div "Status No active tasks You are ready to start receiving tasks. [PERSON_NAME] [P…" at bounding box center [98, 233] width 154 height 424
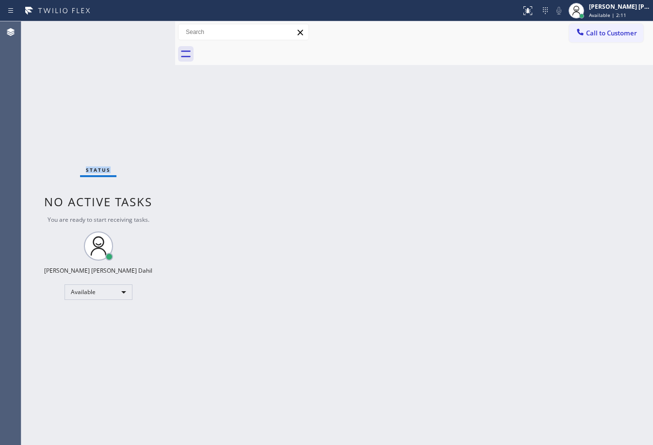
click at [138, 39] on div "Status No active tasks You are ready to start receiving tasks. [PERSON_NAME] [P…" at bounding box center [98, 233] width 154 height 424
drag, startPoint x: 452, startPoint y: 319, endPoint x: 512, endPoint y: 436, distance: 131.6
click at [469, 335] on div "Back to Dashboard Change Sender ID Customers Technicians Select a contact Outbo…" at bounding box center [414, 233] width 478 height 424
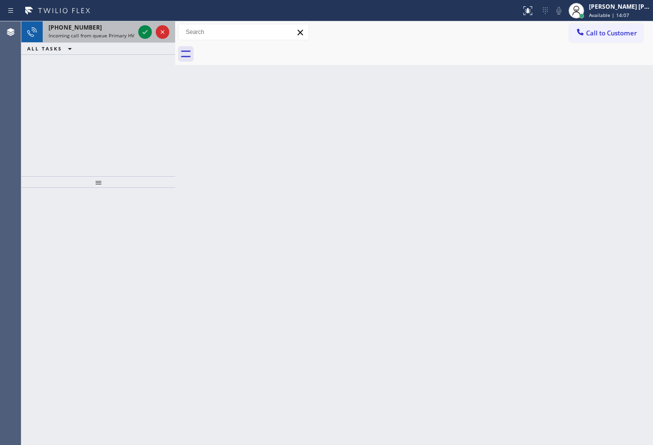
click at [136, 30] on div "[PHONE_NUMBER] Incoming call from queue Primary HVAC" at bounding box center [90, 31] width 94 height 21
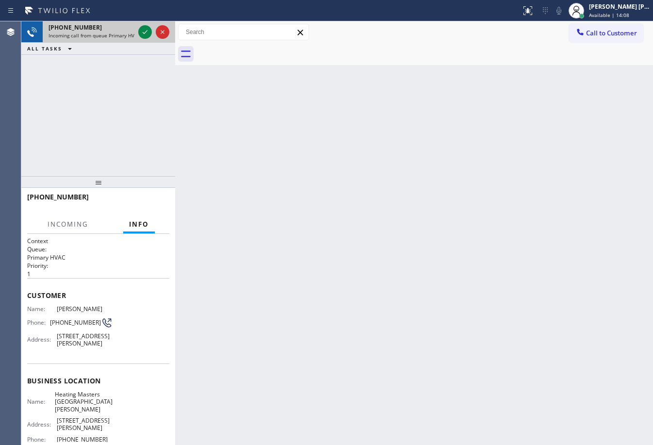
click at [136, 31] on div at bounding box center [153, 31] width 35 height 21
click at [137, 37] on div at bounding box center [153, 31] width 35 height 21
click at [136, 37] on div at bounding box center [153, 31] width 35 height 21
click at [141, 39] on div at bounding box center [153, 31] width 35 height 21
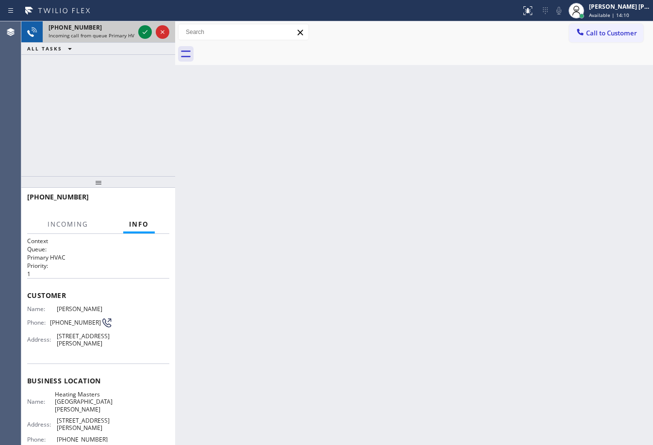
click at [145, 40] on div at bounding box center [153, 31] width 35 height 21
click at [147, 40] on div at bounding box center [153, 31] width 35 height 21
click at [149, 40] on div at bounding box center [153, 31] width 35 height 21
click at [150, 39] on div at bounding box center [153, 31] width 35 height 21
click at [151, 39] on div at bounding box center [153, 31] width 35 height 21
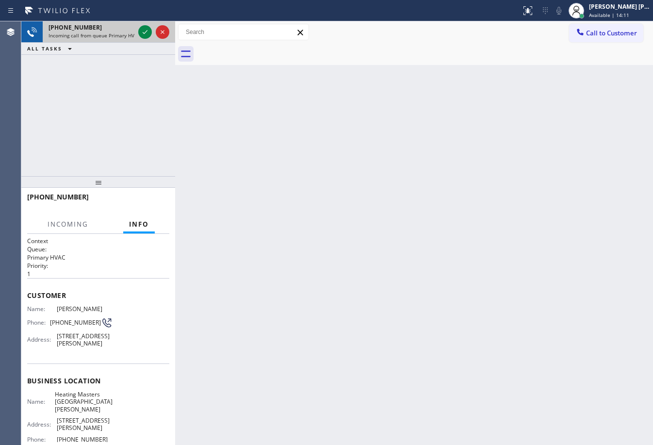
click at [151, 39] on div at bounding box center [153, 31] width 35 height 21
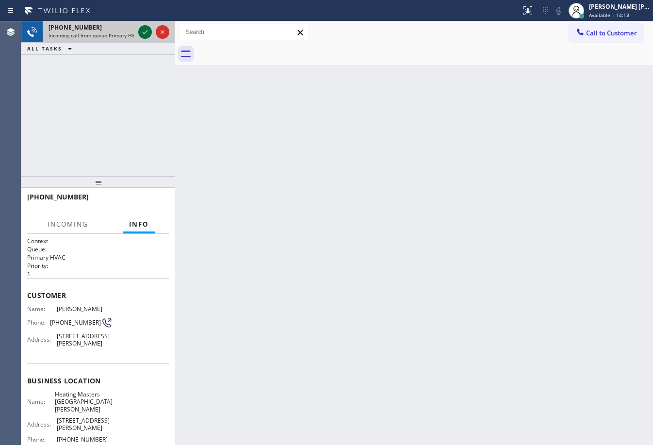
click at [147, 32] on icon at bounding box center [145, 32] width 12 height 12
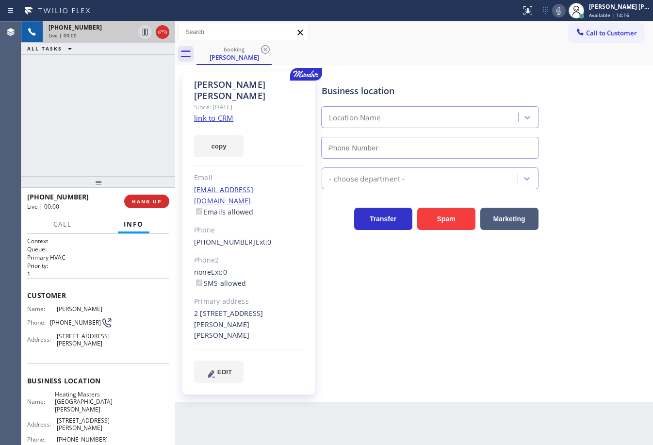
type input "[PHONE_NUMBER]"
click at [226, 113] on link "link to CRM" at bounding box center [213, 118] width 39 height 10
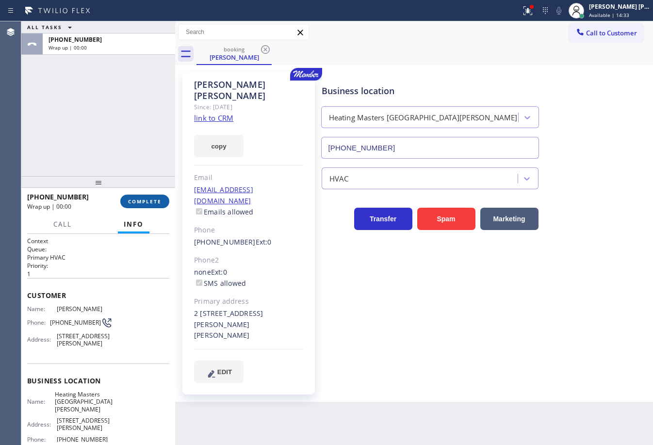
click at [136, 202] on span "COMPLETE" at bounding box center [144, 201] width 33 height 7
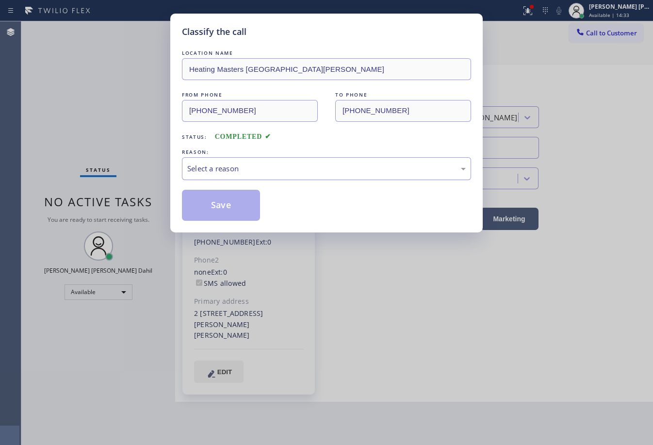
click at [268, 172] on div "Select a reason" at bounding box center [326, 168] width 279 height 11
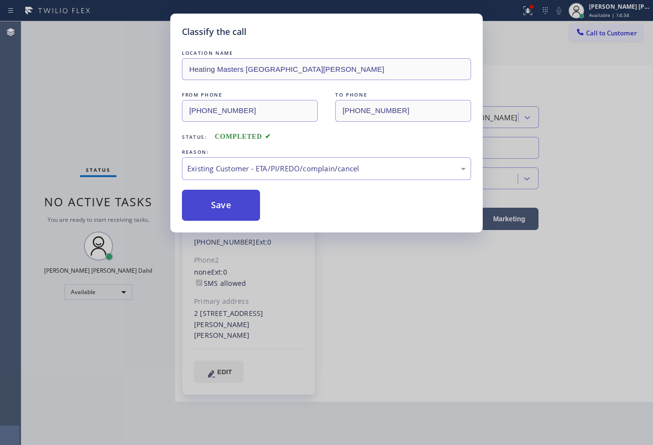
click at [232, 198] on button "Save" at bounding box center [221, 205] width 78 height 31
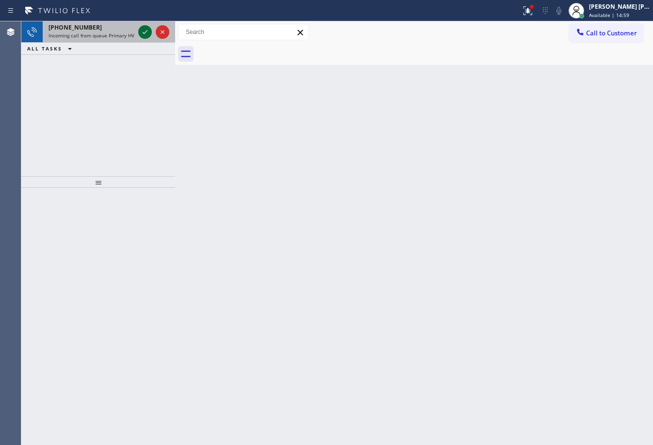
click at [143, 29] on icon at bounding box center [145, 32] width 12 height 12
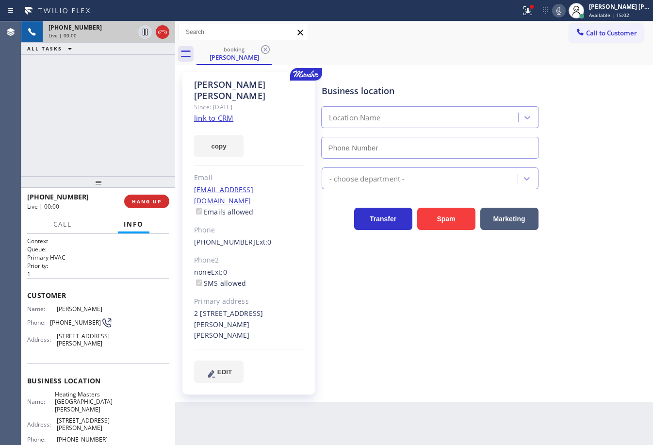
type input "[PHONE_NUMBER]"
click at [531, 11] on icon at bounding box center [528, 9] width 6 height 3
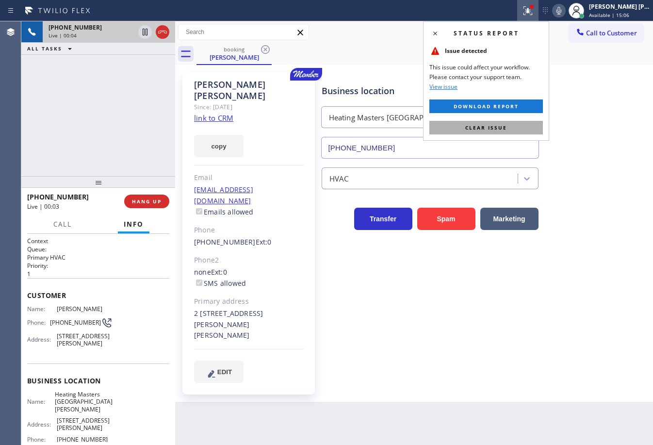
click at [532, 123] on button "Clear issue" at bounding box center [487, 128] width 114 height 14
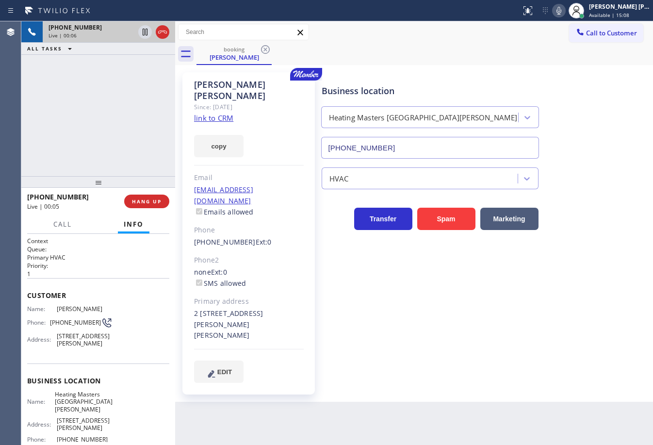
click at [458, 378] on div "Back to Dashboard Change Sender ID Customers Technicians Select a contact Outbo…" at bounding box center [414, 233] width 478 height 424
click at [217, 113] on link "link to CRM" at bounding box center [213, 118] width 39 height 10
click at [130, 100] on div "[PHONE_NUMBER] Live | 01:50 ALL TASKS ALL TASKS ACTIVE TASKS TASKS IN WRAP UP" at bounding box center [98, 98] width 154 height 155
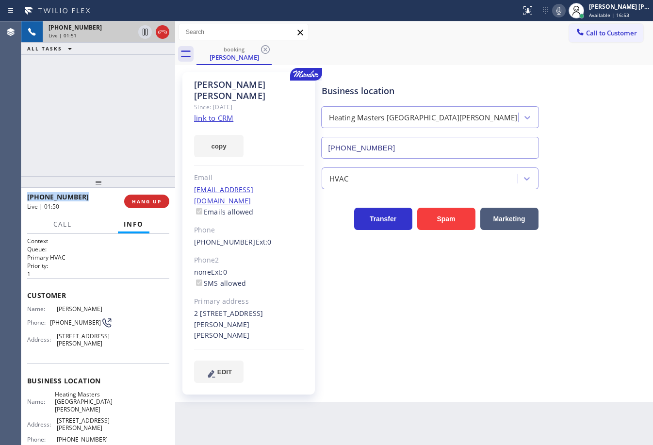
click at [130, 100] on div "[PHONE_NUMBER] Live | 01:51 ALL TASKS ALL TASKS ACTIVE TASKS TASKS IN WRAP UP" at bounding box center [98, 98] width 154 height 155
click at [129, 101] on div "[PHONE_NUMBER] Live | 01:52 ALL TASKS ALL TASKS ACTIVE TASKS TASKS IN WRAP UP" at bounding box center [98, 98] width 154 height 155
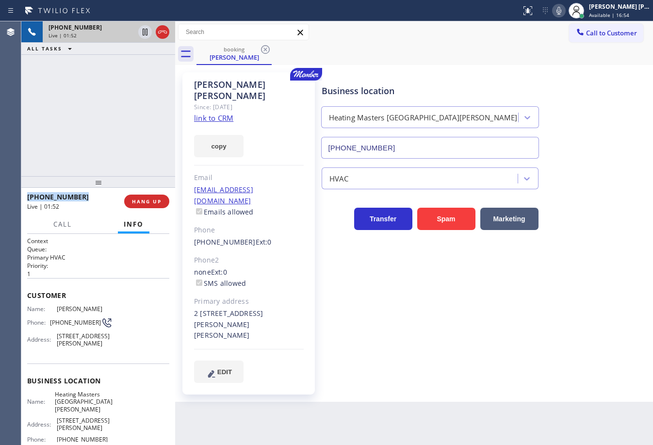
click at [129, 101] on div "[PHONE_NUMBER] Live | 01:52 ALL TASKS ALL TASKS ACTIVE TASKS TASKS IN WRAP UP" at bounding box center [98, 98] width 154 height 155
click at [129, 101] on div "[PHONE_NUMBER] Live | 01:53 ALL TASKS ALL TASKS ACTIVE TASKS TASKS IN WRAP UP" at bounding box center [98, 98] width 154 height 155
click at [128, 80] on div "[PHONE_NUMBER] Live | 01:55 ALL TASKS ALL TASKS ACTIVE TASKS TASKS IN WRAP UP" at bounding box center [98, 98] width 154 height 155
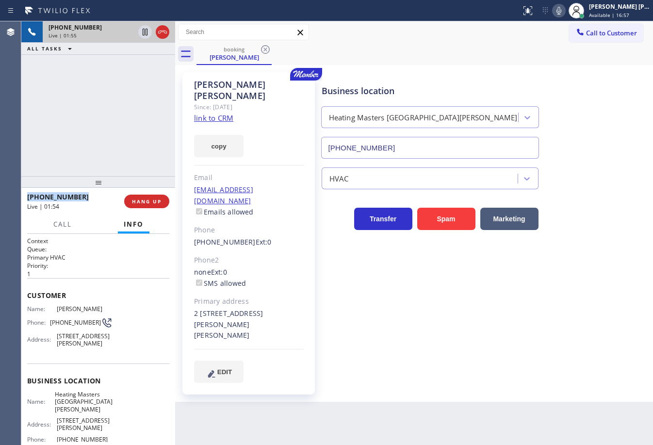
click at [128, 80] on div "[PHONE_NUMBER] Live | 01:55 ALL TASKS ALL TASKS ACTIVE TASKS TASKS IN WRAP UP" at bounding box center [98, 98] width 154 height 155
click at [129, 78] on div "[PHONE_NUMBER] Live | 01:56 ALL TASKS ALL TASKS ACTIVE TASKS TASKS IN WRAP UP" at bounding box center [98, 98] width 154 height 155
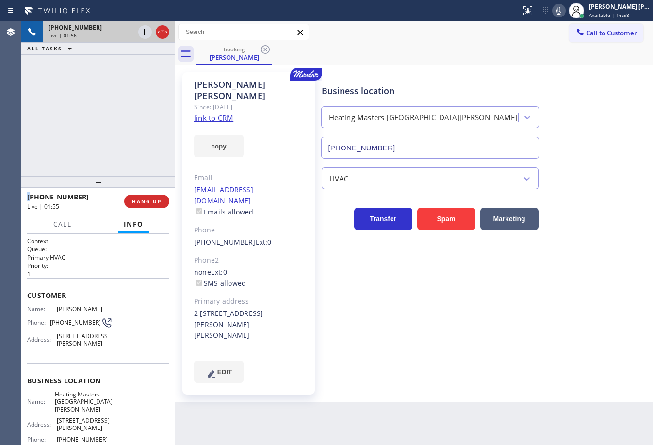
click at [129, 78] on div "[PHONE_NUMBER] Live | 01:56 ALL TASKS ALL TASKS ACTIVE TASKS TASKS IN WRAP UP" at bounding box center [98, 98] width 154 height 155
click at [129, 80] on div "[PHONE_NUMBER] Live | 01:56 ALL TASKS ALL TASKS ACTIVE TASKS TASKS IN WRAP UP" at bounding box center [98, 98] width 154 height 155
drag, startPoint x: 129, startPoint y: 80, endPoint x: 119, endPoint y: 104, distance: 26.1
click at [127, 90] on div "[PHONE_NUMBER] Live | 01:56 ALL TASKS ALL TASKS ACTIVE TASKS TASKS IN WRAP UP" at bounding box center [98, 98] width 154 height 155
click at [119, 104] on div "[PHONE_NUMBER] Live | 01:57 ALL TASKS ALL TASKS ACTIVE TASKS TASKS IN WRAP UP" at bounding box center [98, 98] width 154 height 155
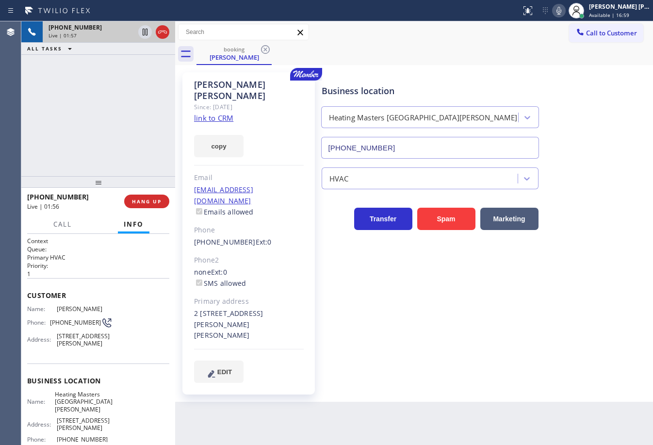
click at [119, 100] on div "[PHONE_NUMBER] Live | 01:57 ALL TASKS ALL TASKS ACTIVE TASKS TASKS IN WRAP UP" at bounding box center [98, 98] width 154 height 155
click at [118, 99] on div "[PHONE_NUMBER] Live | 01:57 ALL TASKS ALL TASKS ACTIVE TASKS TASKS IN WRAP UP" at bounding box center [98, 98] width 154 height 155
click at [117, 98] on div "[PHONE_NUMBER] Live | 01:57 ALL TASKS ALL TASKS ACTIVE TASKS TASKS IN WRAP UP" at bounding box center [98, 98] width 154 height 155
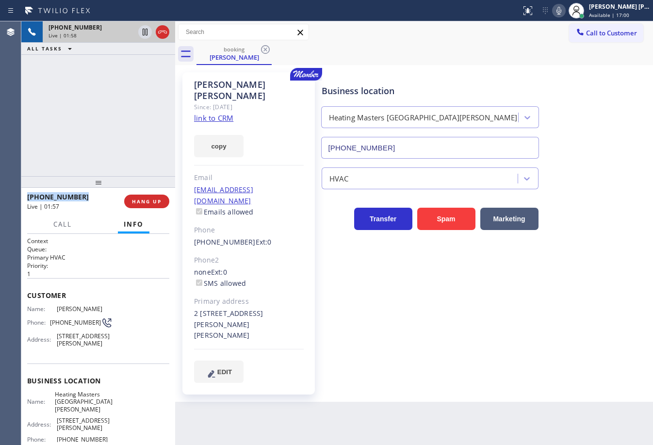
click at [117, 97] on div "[PHONE_NUMBER] Live | 01:58 ALL TASKS ALL TASKS ACTIVE TASKS TASKS IN WRAP UP" at bounding box center [98, 98] width 154 height 155
click at [116, 95] on div "[PHONE_NUMBER] Live | 01:58 ALL TASKS ALL TASKS ACTIVE TASKS TASKS IN WRAP UP" at bounding box center [98, 98] width 154 height 155
click at [140, 32] on icon at bounding box center [145, 32] width 12 height 12
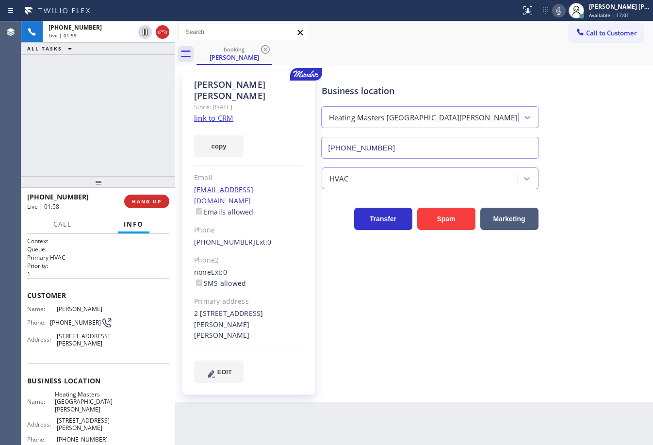
click at [145, 67] on div "[PHONE_NUMBER] Live | 01:59 ALL TASKS ALL TASKS ACTIVE TASKS TASKS IN WRAP UP" at bounding box center [98, 98] width 154 height 155
click at [565, 14] on icon at bounding box center [559, 11] width 12 height 12
drag, startPoint x: 571, startPoint y: 12, endPoint x: 570, endPoint y: 26, distance: 14.6
click at [565, 12] on icon at bounding box center [559, 11] width 12 height 12
drag, startPoint x: 569, startPoint y: 30, endPoint x: 460, endPoint y: 68, distance: 115.9
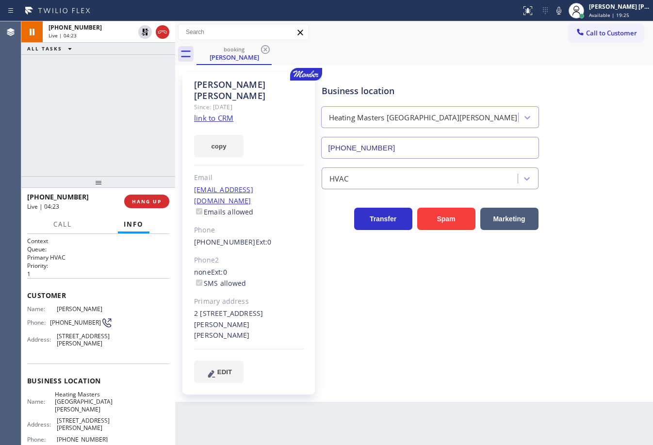
click at [569, 30] on div "Call to Customer Outbound call Location Air Duct Cleaning Alliance [GEOGRAPHIC_…" at bounding box center [414, 32] width 478 height 17
click at [142, 35] on icon at bounding box center [145, 32] width 12 height 12
click at [142, 56] on div "[PHONE_NUMBER] Live | 04:24 ALL TASKS ALL TASKS ACTIVE TASKS TASKS IN WRAP UP" at bounding box center [98, 98] width 154 height 155
click at [92, 138] on div "[PHONE_NUMBER] Live | 04:39 ALL TASKS ALL TASKS ACTIVE TASKS TASKS IN WRAP UP" at bounding box center [98, 98] width 154 height 155
click at [114, 84] on div "[PHONE_NUMBER] Live | 04:44 ALL TASKS ALL TASKS ACTIVE TASKS TASKS IN WRAP UP" at bounding box center [98, 98] width 154 height 155
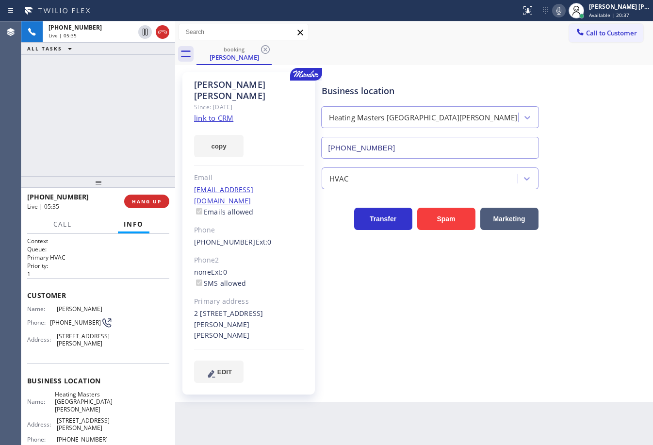
click at [565, 12] on icon at bounding box center [559, 11] width 12 height 12
drag, startPoint x: 572, startPoint y: 8, endPoint x: 572, endPoint y: 24, distance: 16.5
click at [565, 8] on icon at bounding box center [559, 11] width 12 height 12
click at [123, 76] on div "[PHONE_NUMBER] Live | 06:10 ALL TASKS ALL TASKS ACTIVE TASKS TASKS IN WRAP UP" at bounding box center [98, 98] width 154 height 155
click at [123, 77] on div "[PHONE_NUMBER] Live | 06:11 ALL TASKS ALL TASKS ACTIVE TASKS TASKS IN WRAP UP" at bounding box center [98, 98] width 154 height 155
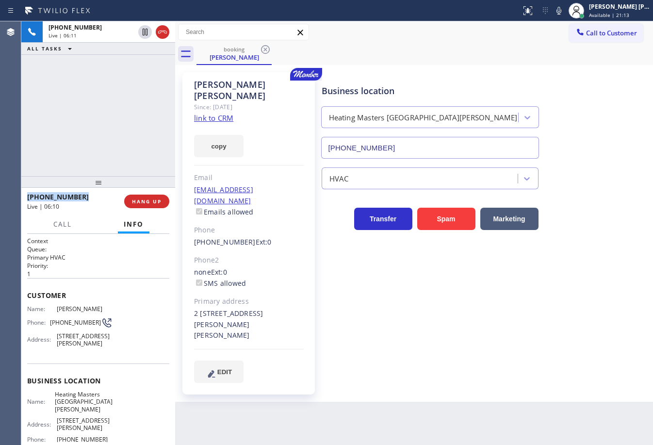
click at [123, 77] on div "[PHONE_NUMBER] Live | 06:11 ALL TASKS ALL TASKS ACTIVE TASKS TASKS IN WRAP UP" at bounding box center [98, 98] width 154 height 155
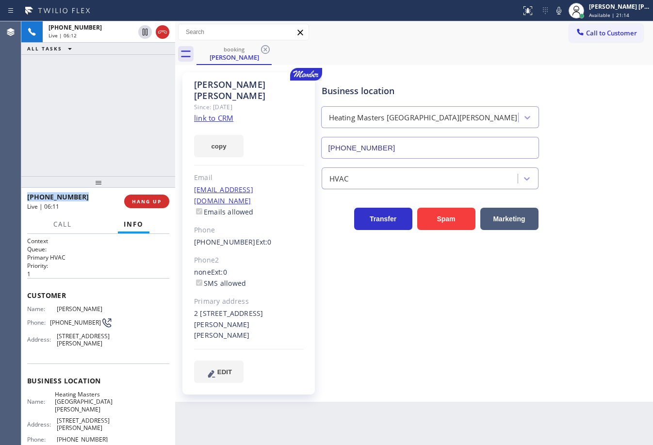
click at [123, 77] on div "[PHONE_NUMBER] Live | 06:12 ALL TASKS ALL TASKS ACTIVE TASKS TASKS IN WRAP UP" at bounding box center [98, 98] width 154 height 155
click at [97, 133] on div "[PHONE_NUMBER] Live | 06:32 ALL TASKS ALL TASKS ACTIVE TASKS TASKS IN WRAP UP" at bounding box center [98, 98] width 154 height 155
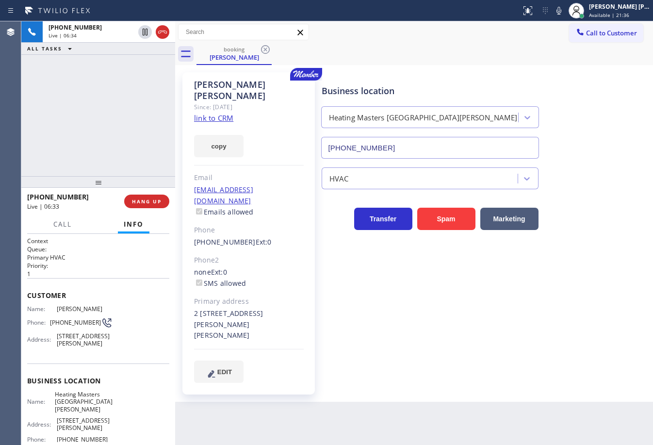
click at [94, 127] on div "[PHONE_NUMBER] Live | 06:34 ALL TASKS ALL TASKS ACTIVE TASKS TASKS IN WRAP UP" at bounding box center [98, 98] width 154 height 155
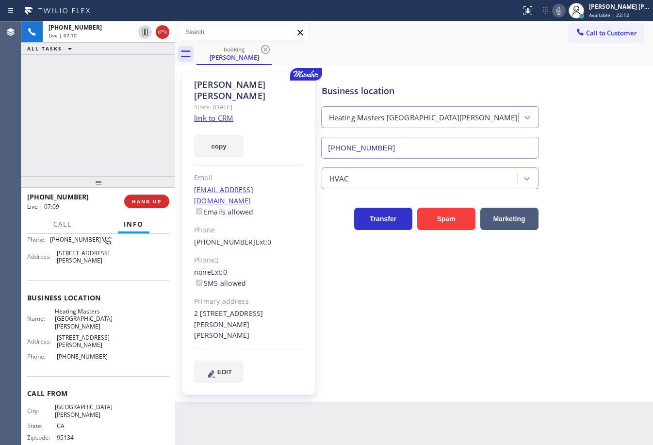
click at [565, 11] on icon at bounding box center [559, 11] width 12 height 12
click at [570, 44] on div "booking [PERSON_NAME]" at bounding box center [425, 54] width 457 height 22
drag, startPoint x: 570, startPoint y: 8, endPoint x: 573, endPoint y: 23, distance: 15.0
click at [562, 8] on icon at bounding box center [559, 11] width 5 height 8
click at [479, 52] on div "booking [PERSON_NAME]" at bounding box center [425, 54] width 457 height 22
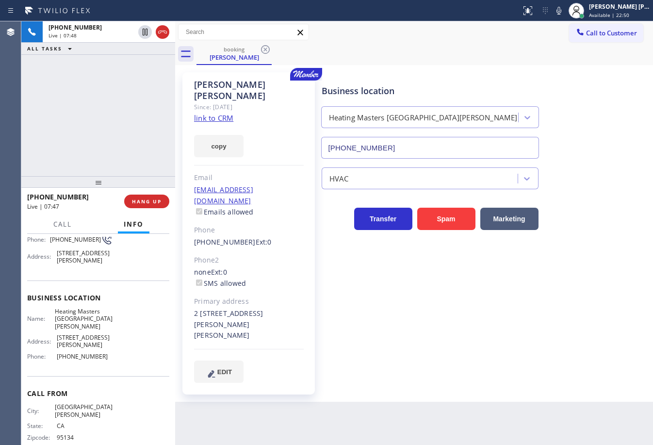
click at [111, 122] on div "[PHONE_NUMBER] Live | 07:48 ALL TASKS ALL TASKS ACTIVE TASKS TASKS IN WRAP UP" at bounding box center [98, 98] width 154 height 155
click at [102, 84] on div "[PHONE_NUMBER] Live | 07:57 ALL TASKS ALL TASKS ACTIVE TASKS TASKS IN WRAP UP" at bounding box center [98, 98] width 154 height 155
click at [522, 367] on div "[PERSON_NAME] Since: [DATE] link to CRM copy Email [EMAIL_ADDRESS][DOMAIN_NAME]…" at bounding box center [414, 233] width 478 height 337
click at [113, 71] on div "[PHONE_NUMBER] Live | 08:43 ALL TASKS ALL TASKS ACTIVE TASKS TASKS IN WRAP UP" at bounding box center [98, 98] width 154 height 155
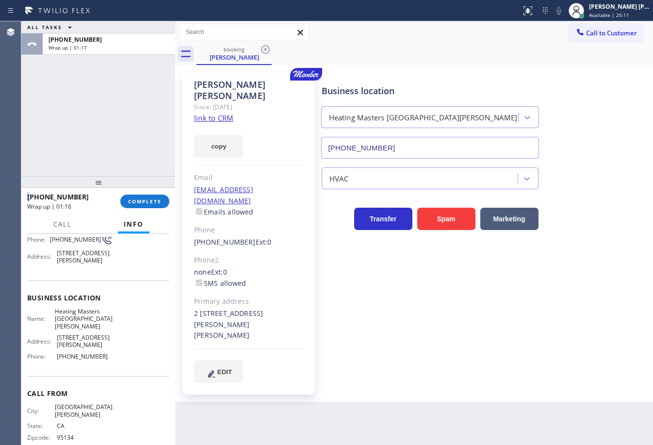
click at [127, 141] on div "ALL TASKS ALL TASKS ACTIVE TASKS TASKS IN WRAP UP [PHONE_NUMBER] Wrap up | 01:17" at bounding box center [98, 98] width 154 height 155
click at [150, 204] on span "COMPLETE" at bounding box center [144, 201] width 33 height 7
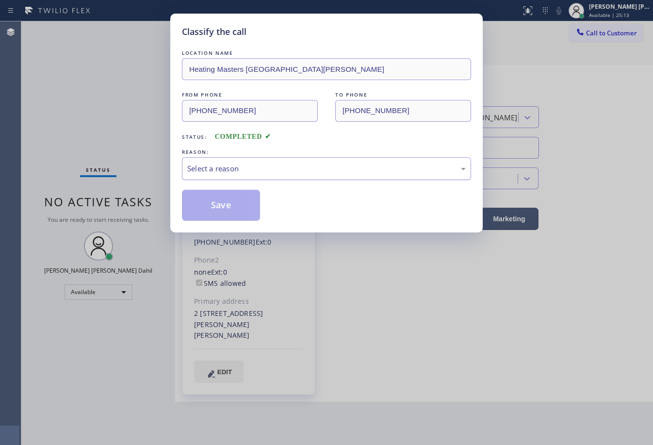
click at [244, 170] on div "Select a reason" at bounding box center [326, 168] width 279 height 11
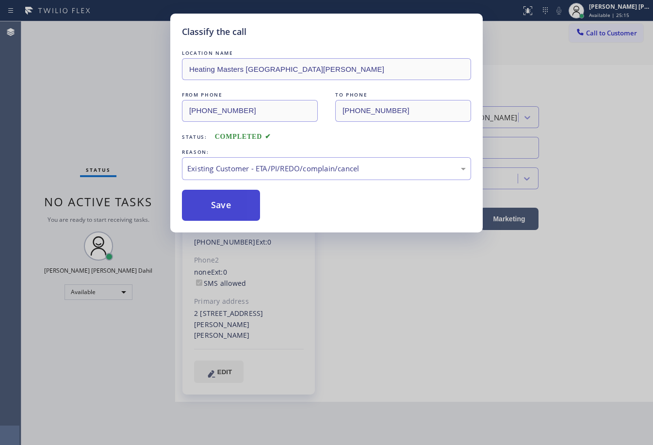
click at [213, 201] on button "Save" at bounding box center [221, 205] width 78 height 31
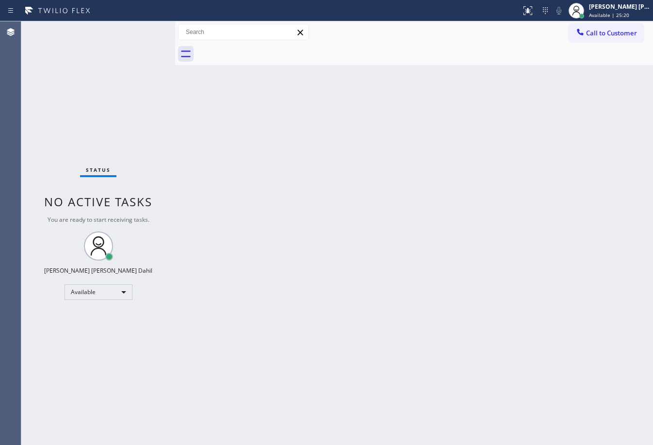
click at [185, 139] on div "Back to Dashboard Change Sender ID Customers Technicians Select a contact Outbo…" at bounding box center [414, 233] width 478 height 424
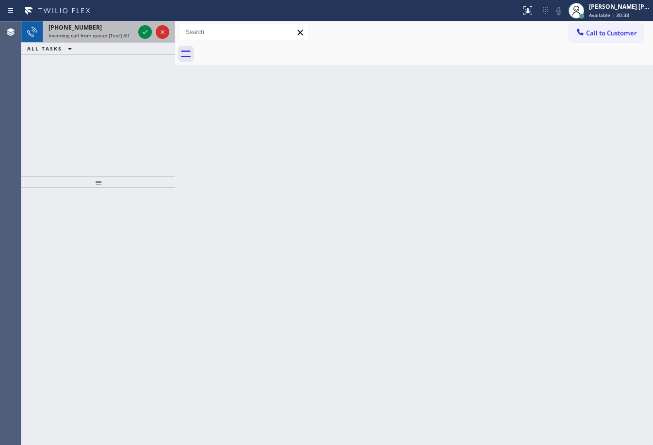
click at [97, 34] on span "Incoming call from queue [Test] All" at bounding box center [89, 35] width 81 height 7
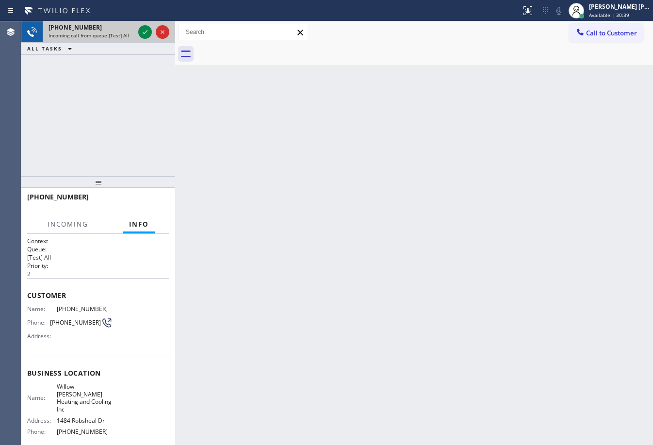
click at [97, 34] on span "Incoming call from queue [Test] All" at bounding box center [89, 35] width 81 height 7
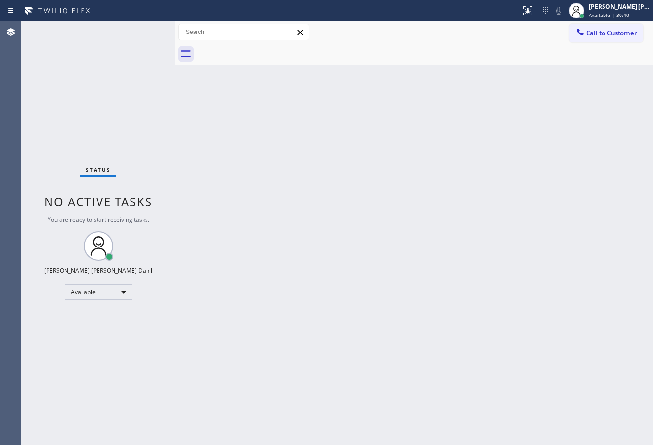
drag, startPoint x: 273, startPoint y: 150, endPoint x: 279, endPoint y: 149, distance: 5.4
click at [277, 150] on div "Back to Dashboard Change Sender ID Customers Technicians Select a contact Outbo…" at bounding box center [414, 233] width 478 height 424
click at [279, 149] on div "Back to Dashboard Change Sender ID Customers Technicians Select a contact Outbo…" at bounding box center [414, 233] width 478 height 424
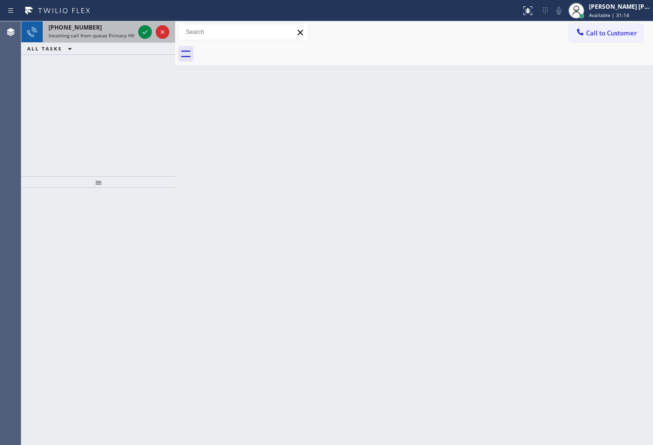
click at [96, 34] on span "Incoming call from queue Primary HVAC" at bounding box center [95, 35] width 92 height 7
click at [97, 34] on span "Incoming call from queue Primary HVAC" at bounding box center [95, 35] width 92 height 7
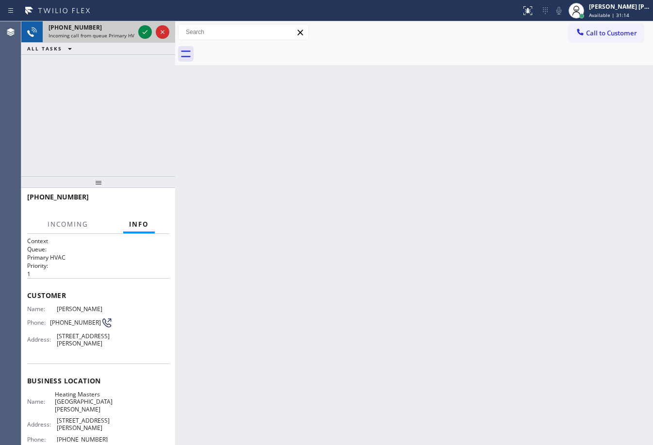
click at [97, 34] on span "Incoming call from queue Primary HVAC" at bounding box center [95, 35] width 92 height 7
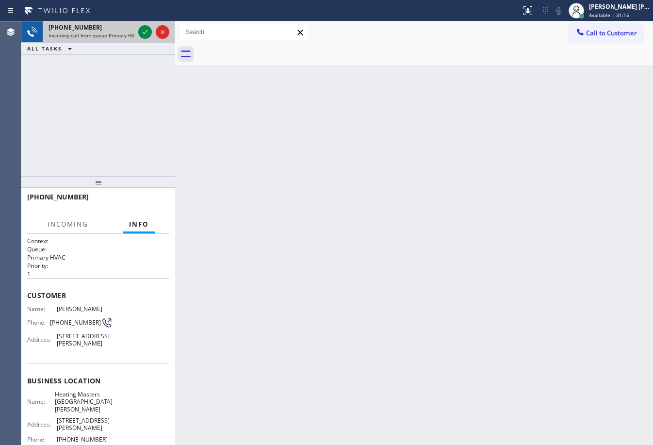
click at [97, 34] on span "Incoming call from queue Primary HVAC" at bounding box center [95, 35] width 92 height 7
click at [140, 31] on icon at bounding box center [145, 32] width 12 height 12
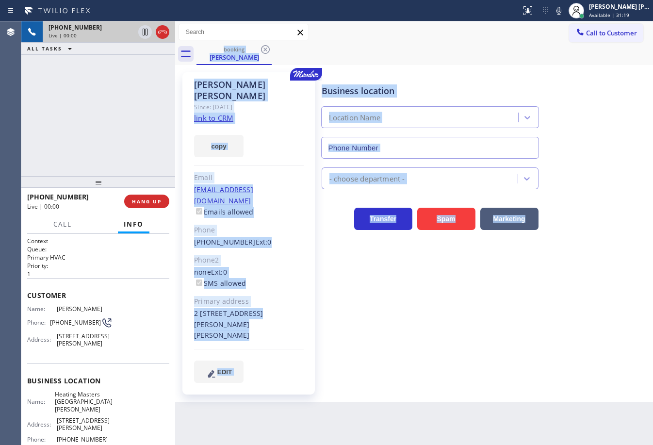
type input "[PHONE_NUMBER]"
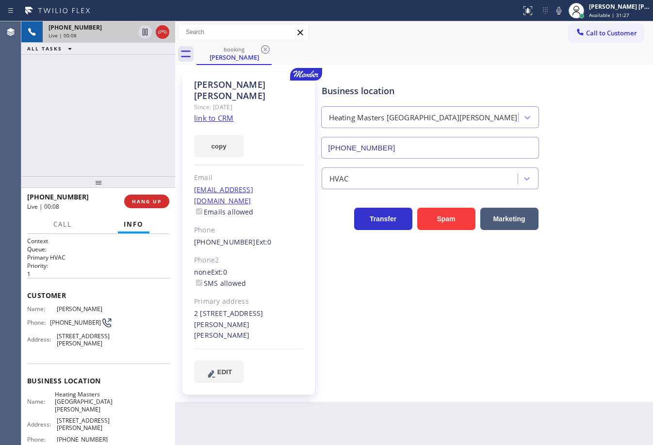
click at [115, 129] on div "[PHONE_NUMBER] Live | 00:08 ALL TASKS ALL TASKS ACTIVE TASKS TASKS IN WRAP UP" at bounding box center [98, 98] width 154 height 155
click at [225, 113] on link "link to CRM" at bounding box center [213, 118] width 39 height 10
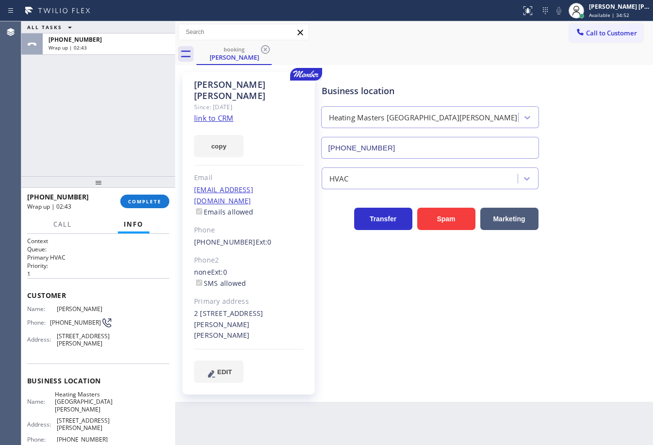
drag, startPoint x: 80, startPoint y: 113, endPoint x: 126, endPoint y: 107, distance: 46.6
click at [83, 113] on div "ALL TASKS ALL TASKS ACTIVE TASKS TASKS IN WRAP UP [PHONE_NUMBER] Wrap up | 02:43" at bounding box center [98, 98] width 154 height 155
click at [208, 113] on link "link to CRM" at bounding box center [213, 118] width 39 height 10
drag, startPoint x: 143, startPoint y: 193, endPoint x: 146, endPoint y: 200, distance: 7.4
click at [146, 199] on div "[PHONE_NUMBER] Wrap up | 02:45 COMPLETE" at bounding box center [98, 201] width 142 height 25
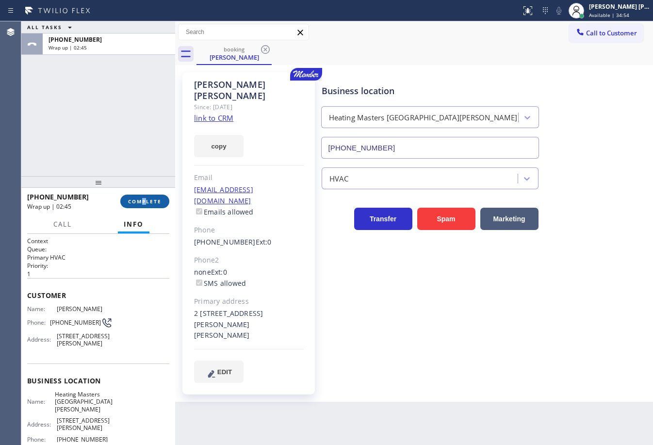
click at [146, 200] on span "COMPLETE" at bounding box center [144, 201] width 33 height 7
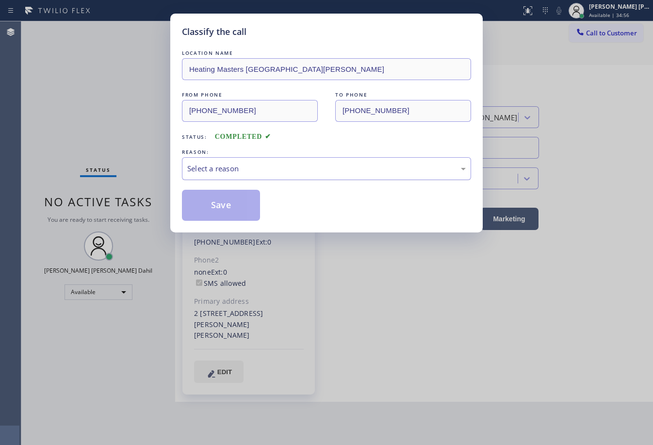
click at [232, 172] on div "Select a reason" at bounding box center [326, 168] width 279 height 11
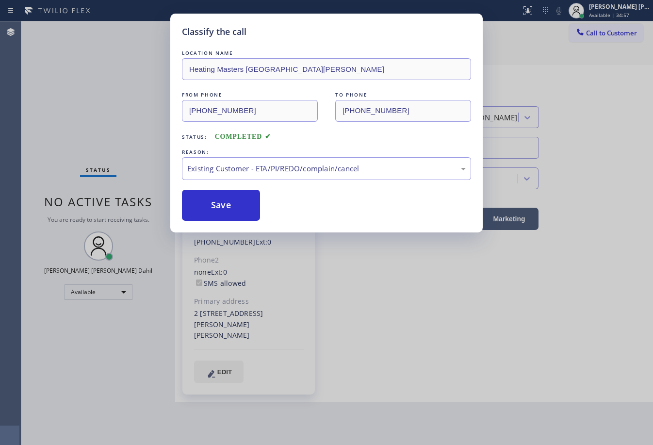
click at [210, 208] on button "Save" at bounding box center [221, 205] width 78 height 31
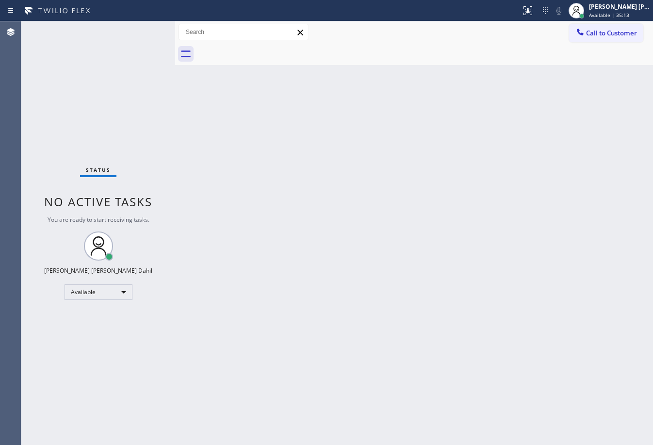
click at [403, 197] on div "Back to Dashboard Change Sender ID Customers Technicians Select a contact Outbo…" at bounding box center [414, 233] width 478 height 424
click at [519, 350] on div "Back to Dashboard Change Sender ID Customers Technicians Select a contact Outbo…" at bounding box center [414, 233] width 478 height 424
drag, startPoint x: 116, startPoint y: 42, endPoint x: 127, endPoint y: 41, distance: 11.2
click at [119, 42] on div "Status No active tasks You are ready to start receiving tasks. [PERSON_NAME] [P…" at bounding box center [98, 233] width 154 height 424
click at [115, 44] on div "Status No active tasks You are ready to start receiving tasks. [PERSON_NAME] [P…" at bounding box center [98, 233] width 154 height 424
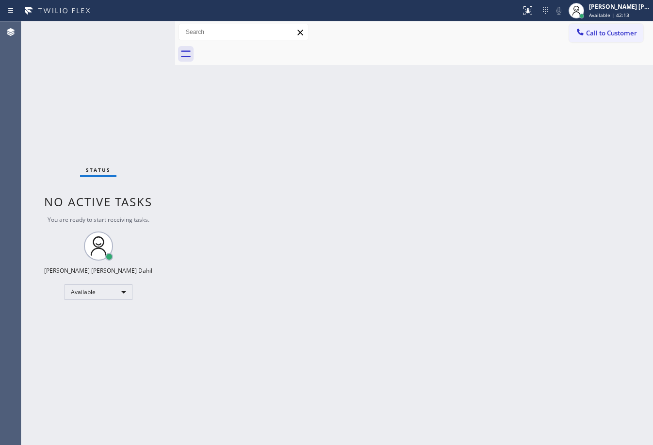
click at [517, 344] on div "Back to Dashboard Change Sender ID Customers Technicians Select a contact Outbo…" at bounding box center [414, 233] width 478 height 424
click at [136, 52] on div "Status No active tasks You are ready to start receiving tasks. [PERSON_NAME] [P…" at bounding box center [98, 233] width 154 height 424
drag, startPoint x: 138, startPoint y: 42, endPoint x: 144, endPoint y: 48, distance: 8.2
click at [144, 48] on div "Status No active tasks You are ready to start receiving tasks. [PERSON_NAME] [P…" at bounding box center [98, 233] width 154 height 424
drag, startPoint x: 351, startPoint y: 293, endPoint x: 336, endPoint y: 286, distance: 16.8
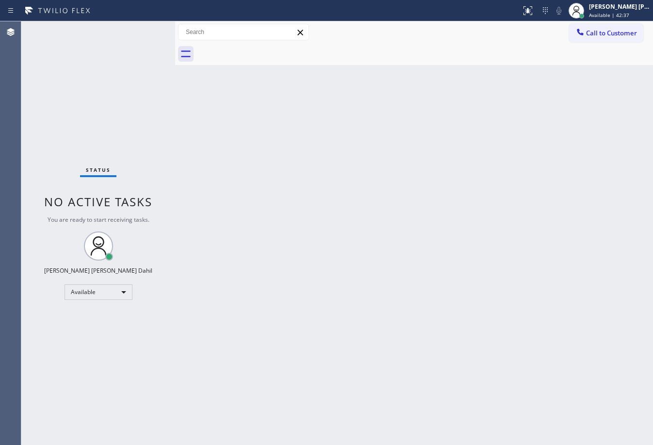
click at [350, 293] on div "Back to Dashboard Change Sender ID Customers Technicians Select a contact Outbo…" at bounding box center [414, 233] width 478 height 424
drag, startPoint x: 141, startPoint y: 34, endPoint x: 171, endPoint y: 61, distance: 40.6
click at [141, 35] on div "Status No active tasks You are ready to start receiving tasks. [PERSON_NAME] [P…" at bounding box center [98, 233] width 154 height 424
click at [305, 176] on div "Back to Dashboard Change Sender ID Customers Technicians Select a contact Outbo…" at bounding box center [414, 233] width 478 height 424
click at [143, 29] on div "Status No active tasks You are ready to start receiving tasks. [PERSON_NAME] [P…" at bounding box center [98, 233] width 154 height 424
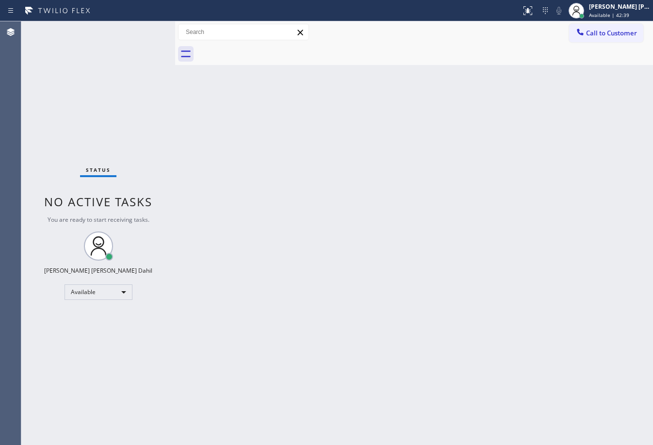
click at [143, 29] on div "Status No active tasks You are ready to start receiving tasks. [PERSON_NAME] [P…" at bounding box center [98, 233] width 154 height 424
click at [427, 300] on div "Back to Dashboard Change Sender ID Customers Technicians Select a contact Outbo…" at bounding box center [414, 233] width 478 height 424
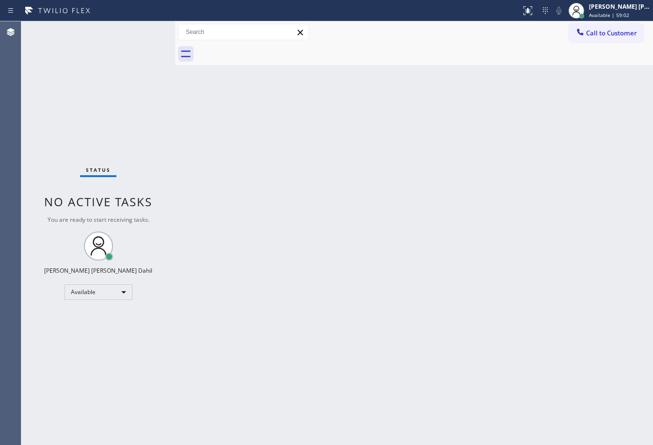
drag, startPoint x: 409, startPoint y: 348, endPoint x: 451, endPoint y: 444, distance: 104.6
click at [410, 347] on div "Back to Dashboard Change Sender ID Customers Technicians Select a contact Outbo…" at bounding box center [414, 233] width 478 height 424
drag, startPoint x: 136, startPoint y: 45, endPoint x: 287, endPoint y: 127, distance: 171.8
click at [136, 45] on div "Status No active tasks You are ready to start receiving tasks. [PERSON_NAME] [P…" at bounding box center [98, 233] width 154 height 424
drag, startPoint x: 293, startPoint y: 130, endPoint x: 298, endPoint y: 133, distance: 5.9
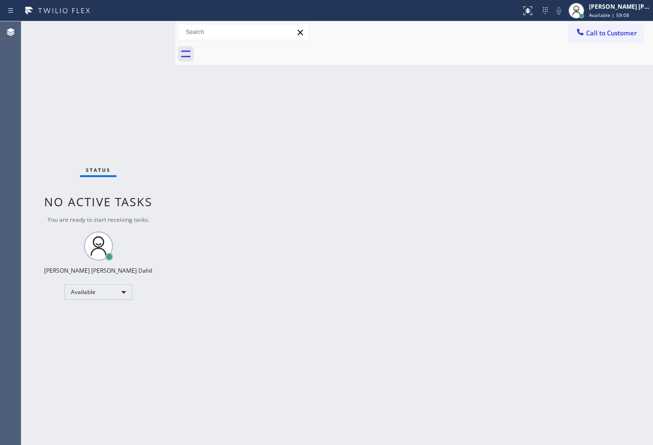
click at [293, 130] on div "Back to Dashboard Change Sender ID Customers Technicians Select a contact Outbo…" at bounding box center [414, 233] width 478 height 424
click at [299, 134] on div "Back to Dashboard Change Sender ID Customers Technicians Select a contact Outbo…" at bounding box center [414, 233] width 478 height 424
click at [143, 29] on div "Status No active tasks You are ready to start receiving tasks. [PERSON_NAME] [P…" at bounding box center [98, 233] width 154 height 424
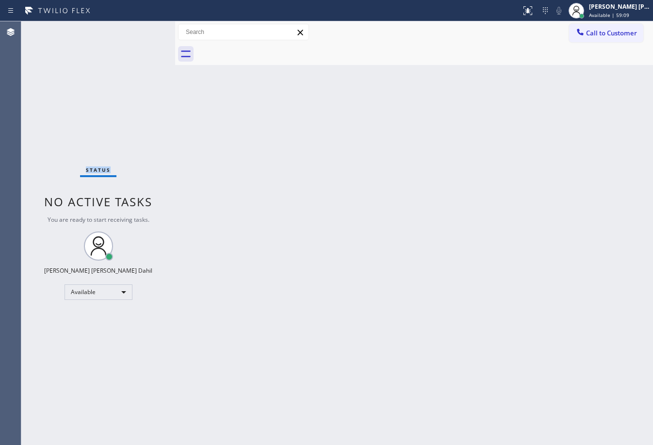
click at [143, 29] on div "Status No active tasks You are ready to start receiving tasks. [PERSON_NAME] [P…" at bounding box center [98, 233] width 154 height 424
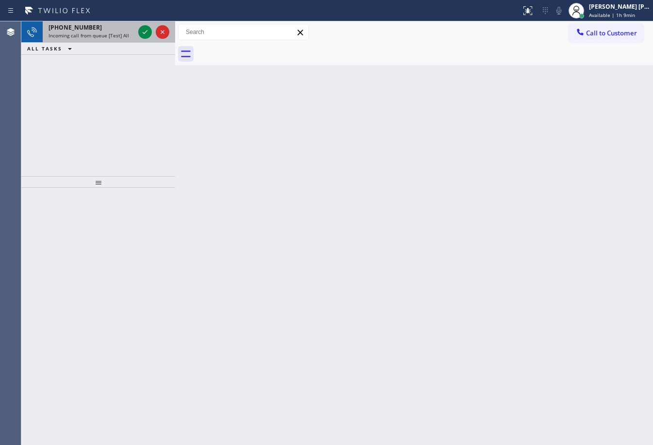
drag, startPoint x: 100, startPoint y: 28, endPoint x: 131, endPoint y: 32, distance: 30.3
click at [106, 29] on div "[PHONE_NUMBER]" at bounding box center [92, 27] width 86 height 8
drag, startPoint x: 131, startPoint y: 32, endPoint x: 140, endPoint y: 33, distance: 9.3
click at [140, 33] on div "[PHONE_NUMBER] Incoming call from queue [Test] All" at bounding box center [98, 31] width 154 height 21
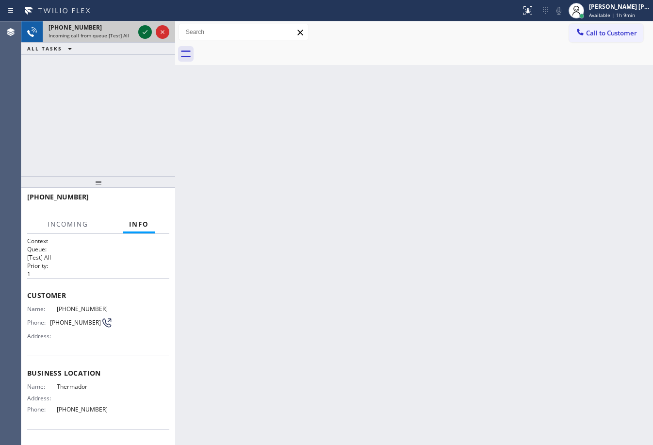
click at [144, 31] on icon at bounding box center [145, 32] width 12 height 12
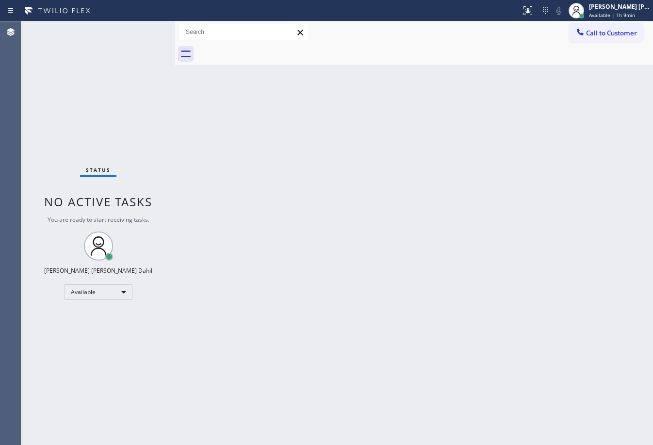
click at [141, 38] on div "Status No active tasks You are ready to start receiving tasks. [PERSON_NAME] [P…" at bounding box center [98, 233] width 154 height 424
click at [535, 8] on div at bounding box center [532, 7] width 6 height 6
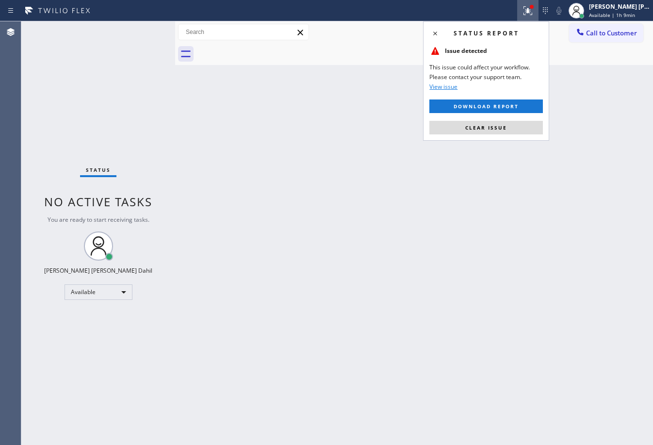
click at [502, 135] on div "Status report Issue detected This issue could affect your workflow. Please cont…" at bounding box center [486, 80] width 126 height 119
click at [501, 131] on span "Clear issue" at bounding box center [487, 127] width 42 height 7
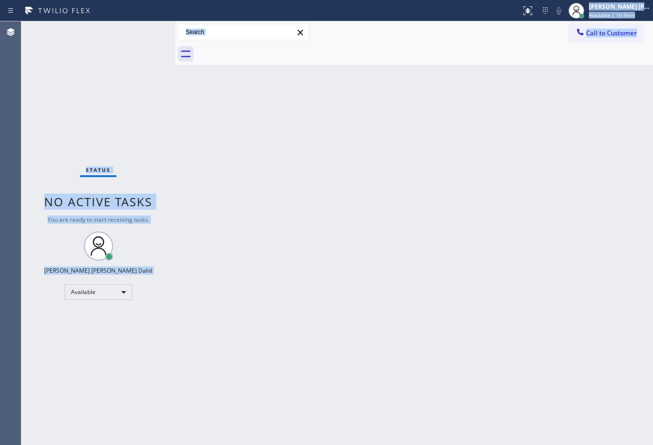
drag, startPoint x: 501, startPoint y: 131, endPoint x: 507, endPoint y: 146, distance: 17.0
click at [502, 132] on div "Back to Dashboard Change Sender ID Customers Technicians Select a contact Outbo…" at bounding box center [414, 233] width 478 height 424
click at [487, 406] on div "Back to Dashboard Change Sender ID Customers Technicians Select a contact Outbo…" at bounding box center [414, 233] width 478 height 424
click at [491, 406] on div "Back to Dashboard Change Sender ID Customers Technicians Select a contact Outbo…" at bounding box center [414, 233] width 478 height 424
drag, startPoint x: 564, startPoint y: 361, endPoint x: 615, endPoint y: 412, distance: 72.1
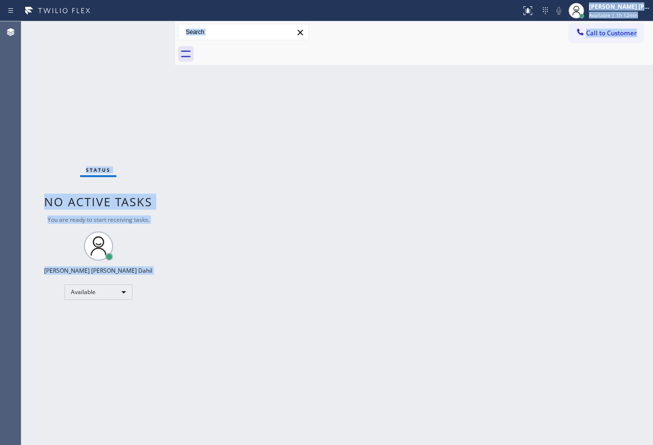
click at [565, 359] on div "Back to Dashboard Change Sender ID Customers Technicians Select a contact Outbo…" at bounding box center [414, 233] width 478 height 424
click at [484, 326] on div "Back to Dashboard Change Sender ID Customers Technicians Select a contact Outbo…" at bounding box center [414, 233] width 478 height 424
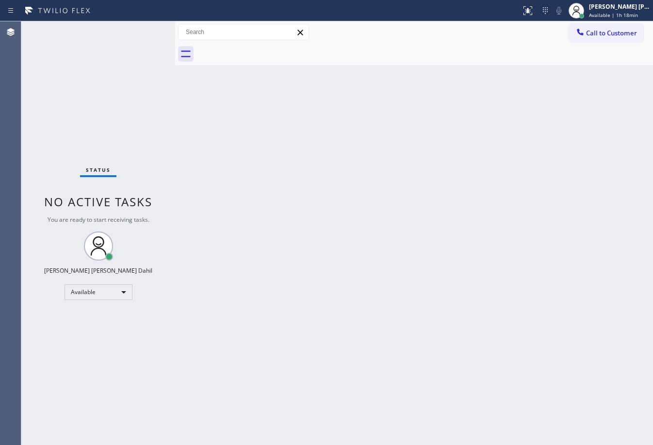
click at [383, 205] on div "Back to Dashboard Change Sender ID Customers Technicians Select a contact Outbo…" at bounding box center [414, 233] width 478 height 424
click at [316, 189] on div "Back to Dashboard Change Sender ID Customers Technicians Select a contact Outbo…" at bounding box center [414, 233] width 478 height 424
click at [379, 285] on div "Back to Dashboard Change Sender ID Customers Technicians Select a contact Outbo…" at bounding box center [414, 233] width 478 height 424
click at [620, 6] on div "[PERSON_NAME] [PERSON_NAME] Dahil" at bounding box center [619, 6] width 61 height 8
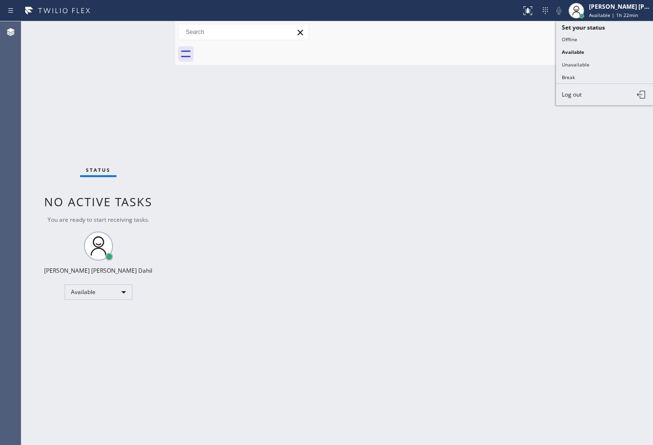
drag, startPoint x: 595, startPoint y: 77, endPoint x: 578, endPoint y: 108, distance: 35.2
click at [594, 77] on button "Break" at bounding box center [604, 77] width 97 height 13
click at [578, 108] on div "Back to Dashboard Change Sender ID Customers Technicians Select a contact Outbo…" at bounding box center [414, 233] width 478 height 424
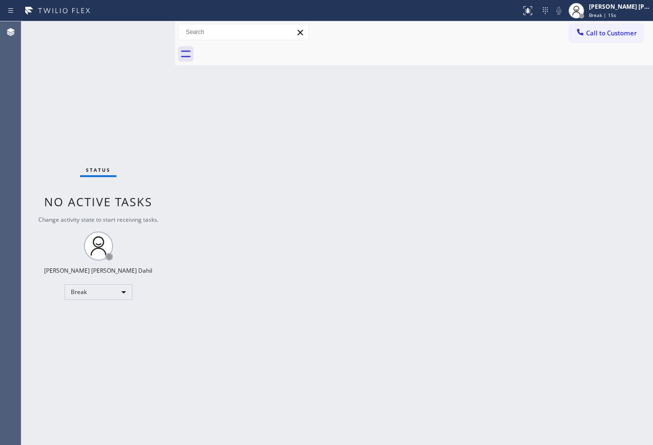
click at [340, 63] on div at bounding box center [425, 54] width 457 height 22
click at [619, 14] on span "Break | 1:50" at bounding box center [603, 15] width 29 height 7
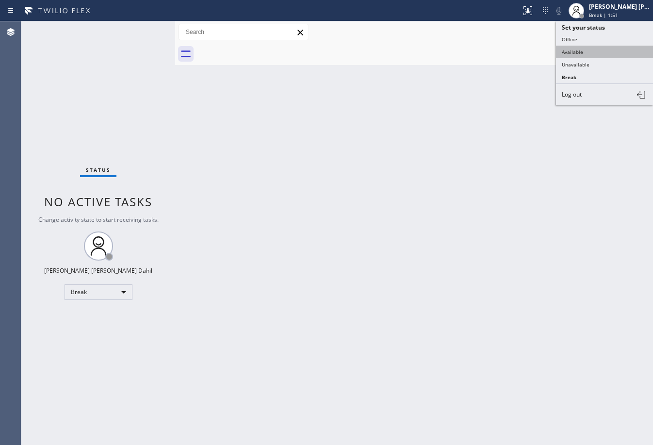
click at [592, 50] on button "Available" at bounding box center [604, 52] width 97 height 13
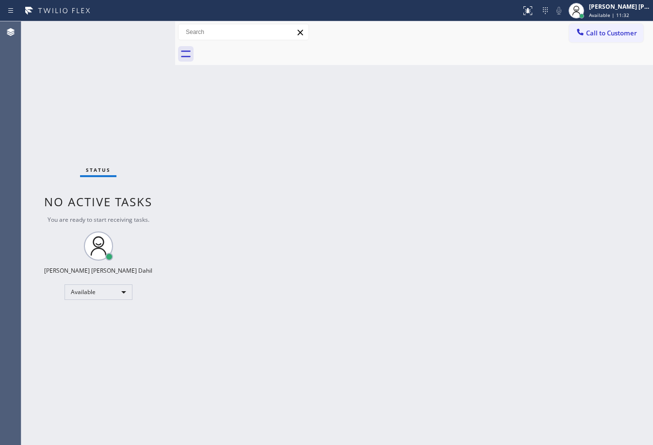
drag, startPoint x: 372, startPoint y: 349, endPoint x: 494, endPoint y: 406, distance: 134.9
click at [373, 347] on div "Back to Dashboard Change Sender ID Customers Technicians Select a contact Outbo…" at bounding box center [414, 233] width 478 height 424
click at [544, 284] on div "Back to Dashboard Change Sender ID Customers Technicians Select a contact Outbo…" at bounding box center [414, 233] width 478 height 424
click at [139, 37] on div "Status No active tasks You are ready to start receiving tasks. [PERSON_NAME] [P…" at bounding box center [98, 233] width 154 height 424
drag, startPoint x: 357, startPoint y: 228, endPoint x: 639, endPoint y: 385, distance: 323.6
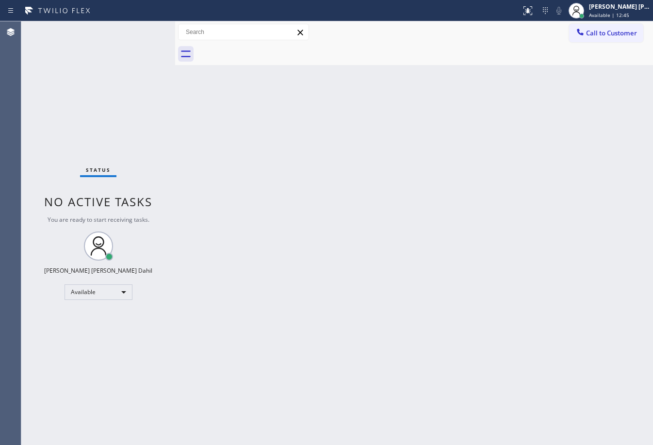
click at [367, 228] on div "Back to Dashboard Change Sender ID Customers Technicians Select a contact Outbo…" at bounding box center [414, 233] width 478 height 424
click at [488, 313] on div "Back to Dashboard Change Sender ID Customers Technicians Select a contact Outbo…" at bounding box center [414, 233] width 478 height 424
drag, startPoint x: 416, startPoint y: 281, endPoint x: 576, endPoint y: 366, distance: 180.9
click at [430, 280] on div "Back to Dashboard Change Sender ID Customers Technicians Select a contact Outbo…" at bounding box center [414, 233] width 478 height 424
click at [295, 87] on div "Back to Dashboard Change Sender ID Customers Technicians Select a contact Outbo…" at bounding box center [414, 233] width 478 height 424
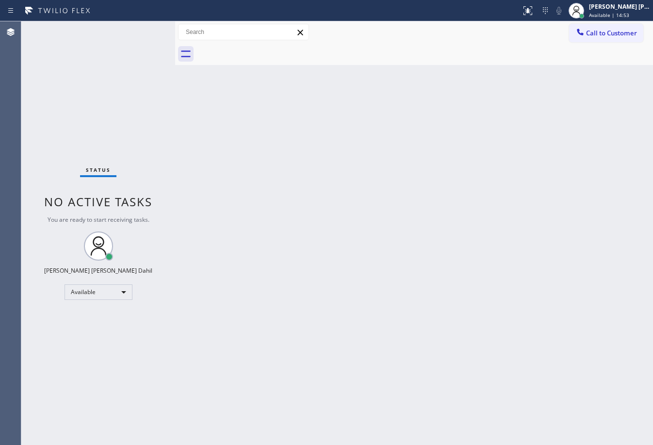
click at [395, 246] on div "Back to Dashboard Change Sender ID Customers Technicians Select a contact Outbo…" at bounding box center [414, 233] width 478 height 424
click at [520, 401] on div "Back to Dashboard Change Sender ID Customers Technicians Select a contact Outbo…" at bounding box center [414, 233] width 478 height 424
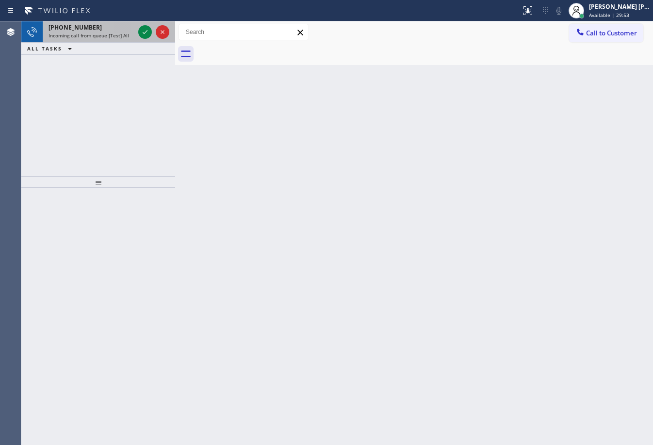
click at [95, 32] on span "Incoming call from queue [Test] All" at bounding box center [89, 35] width 81 height 7
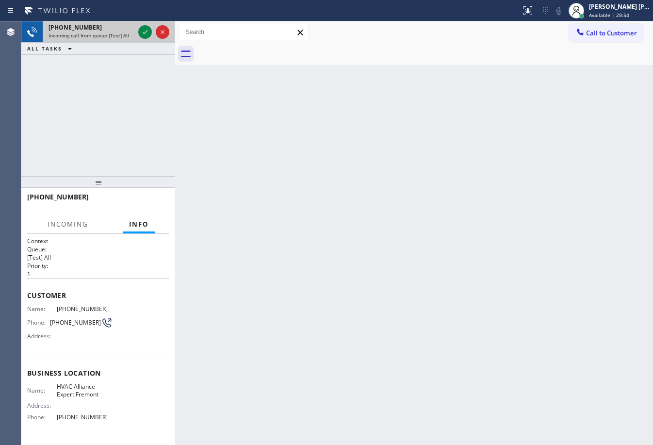
click at [93, 31] on div "[PHONE_NUMBER]" at bounding box center [92, 27] width 86 height 8
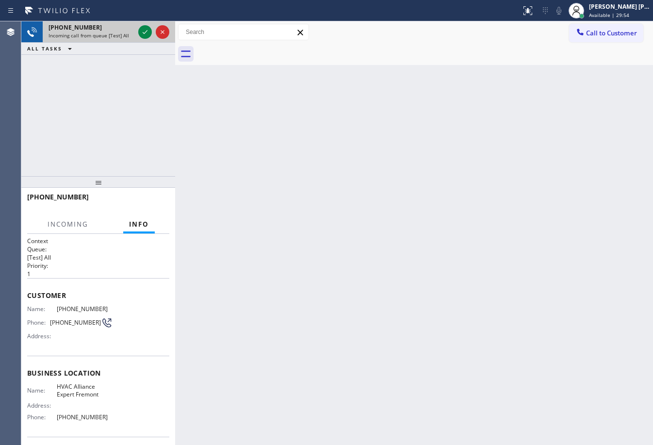
click at [93, 31] on div "[PHONE_NUMBER]" at bounding box center [92, 27] width 86 height 8
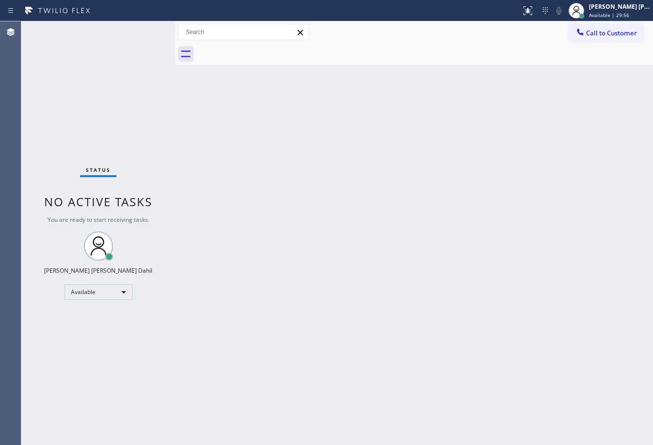
click at [130, 40] on div "Status No active tasks You are ready to start receiving tasks. [PERSON_NAME] [P…" at bounding box center [98, 233] width 154 height 424
click at [95, 25] on div "Status No active tasks You are ready to start receiving tasks. [PERSON_NAME] [P…" at bounding box center [98, 233] width 154 height 424
drag, startPoint x: 96, startPoint y: 28, endPoint x: 101, endPoint y: 38, distance: 11.5
click at [101, 38] on div "Status No active tasks You are ready to start receiving tasks. [PERSON_NAME] [P…" at bounding box center [98, 233] width 154 height 424
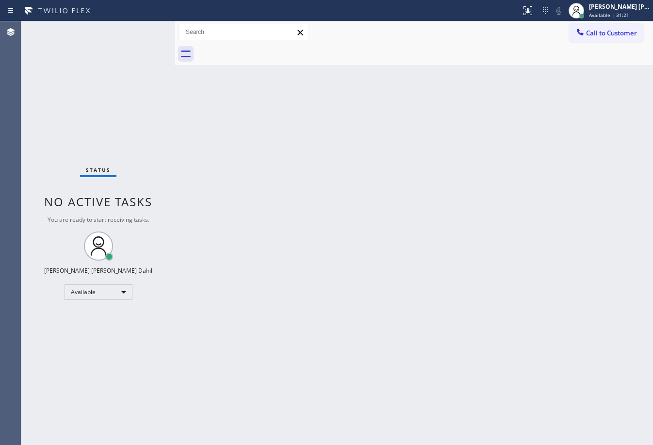
drag, startPoint x: 115, startPoint y: 56, endPoint x: 139, endPoint y: 83, distance: 36.4
click at [120, 62] on div "Status No active tasks You are ready to start receiving tasks. [PERSON_NAME] [P…" at bounding box center [98, 233] width 154 height 424
click at [139, 84] on div "Status No active tasks You are ready to start receiving tasks. [PERSON_NAME] [P…" at bounding box center [98, 233] width 154 height 424
click at [141, 85] on div "Status No active tasks You are ready to start receiving tasks. [PERSON_NAME] [P…" at bounding box center [98, 233] width 154 height 424
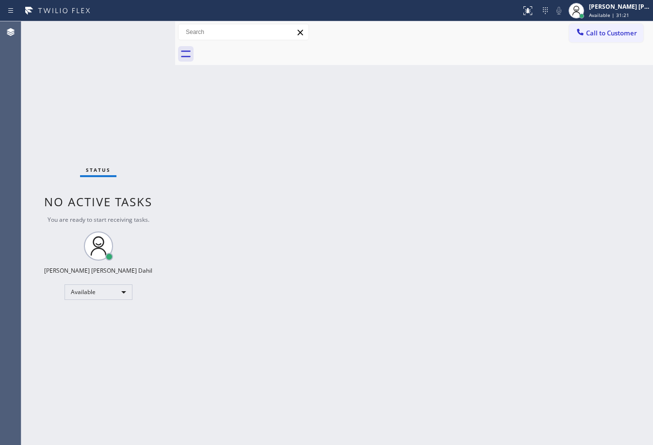
click at [141, 85] on div "Status No active tasks You are ready to start receiving tasks. [PERSON_NAME] [P…" at bounding box center [98, 233] width 154 height 424
click at [143, 29] on div "Status No active tasks You are ready to start receiving tasks. [PERSON_NAME] [P…" at bounding box center [98, 233] width 154 height 424
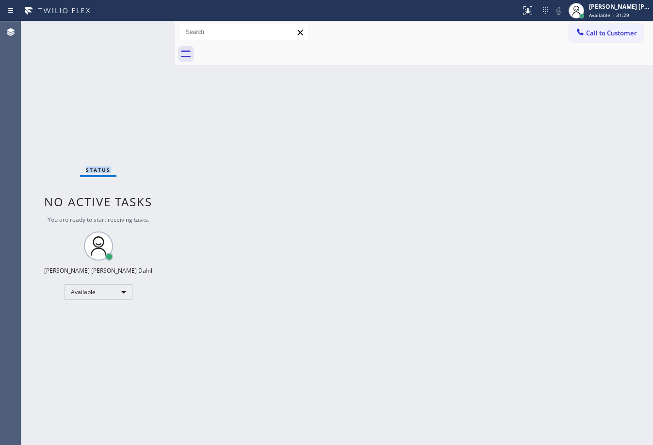
click at [143, 29] on div "Status No active tasks You are ready to start receiving tasks. [PERSON_NAME] [P…" at bounding box center [98, 233] width 154 height 424
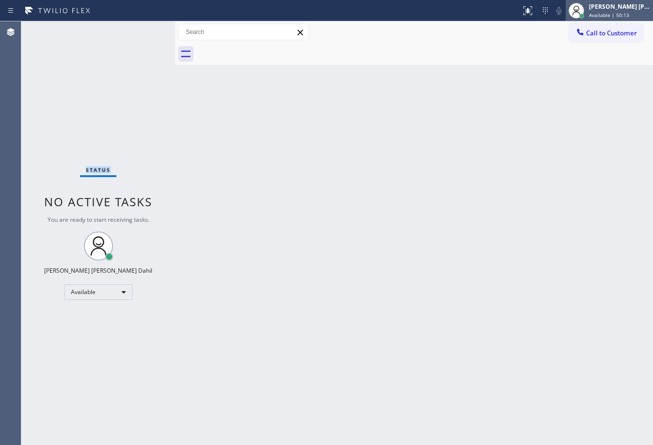
click at [606, 13] on span "Available | 50:13" at bounding box center [609, 15] width 40 height 7
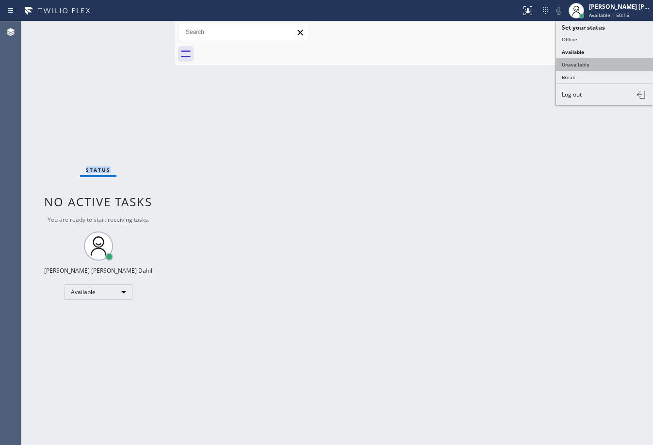
click at [594, 60] on button "Unavailable" at bounding box center [604, 64] width 97 height 13
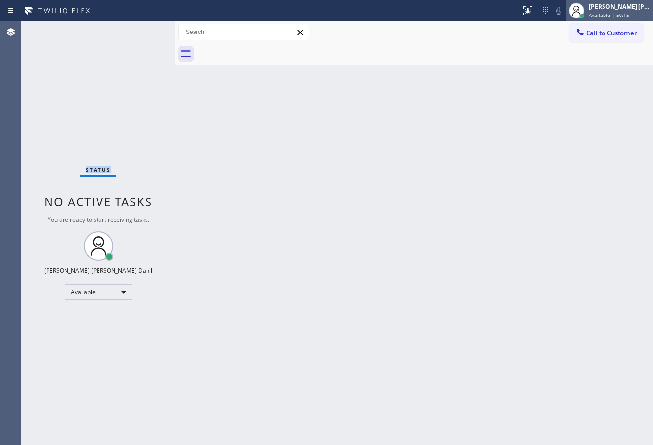
click at [608, 9] on div "[PERSON_NAME] [PERSON_NAME] Dahil" at bounding box center [619, 6] width 61 height 8
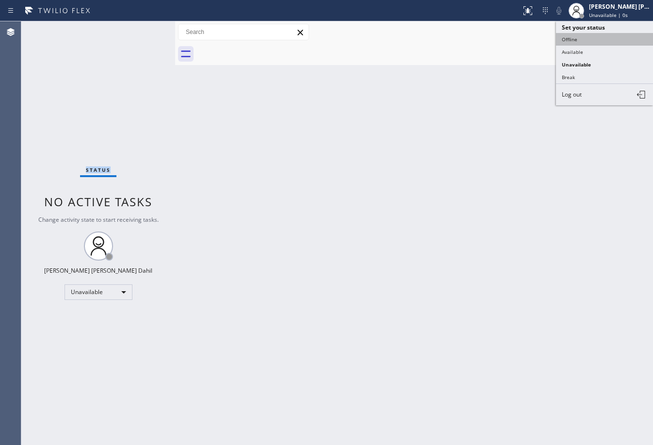
click at [590, 41] on button "Offline" at bounding box center [604, 39] width 97 height 13
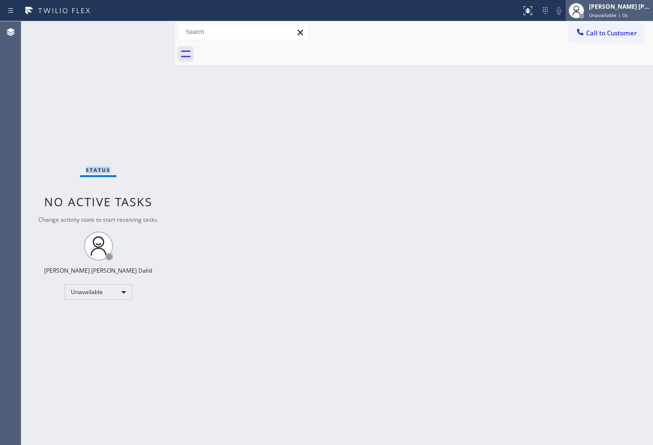
click at [604, 13] on span "Unavailable | 0s" at bounding box center [608, 15] width 39 height 7
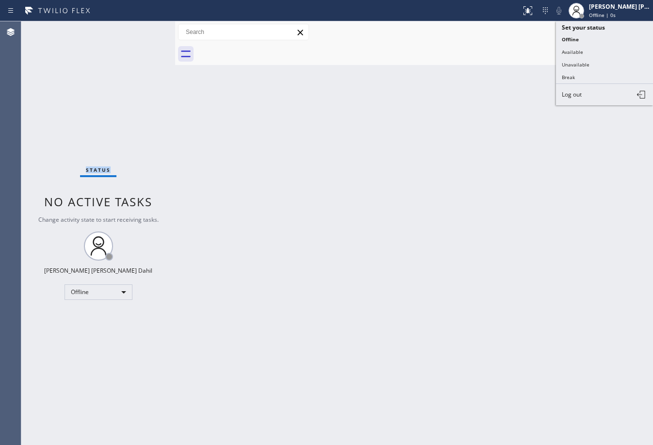
click at [590, 94] on button "Log out" at bounding box center [604, 94] width 97 height 21
